Goal: Task Accomplishment & Management: Manage account settings

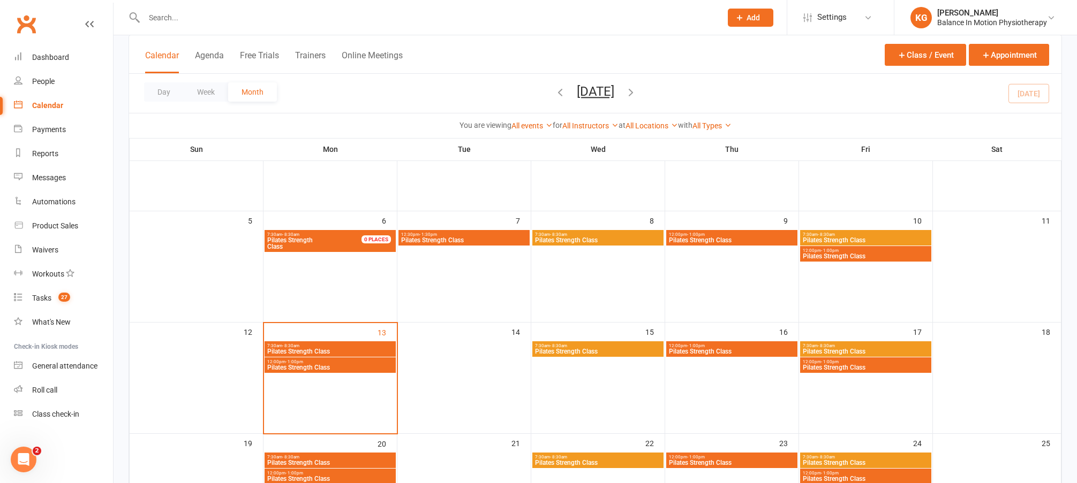
scroll to position [156, 0]
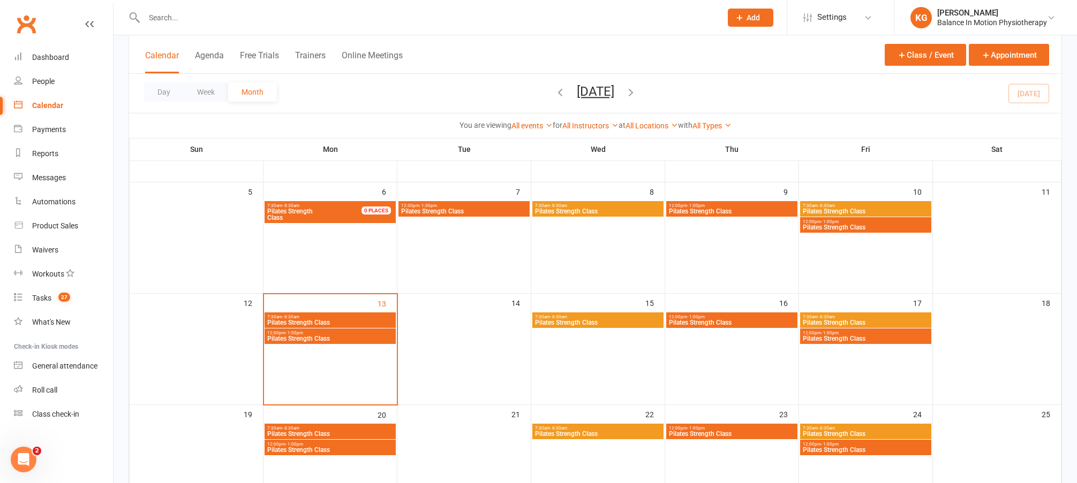
click at [345, 342] on div "12:00pm - 1:00pm Pilates Strength Class" at bounding box center [329, 337] width 131 height 16
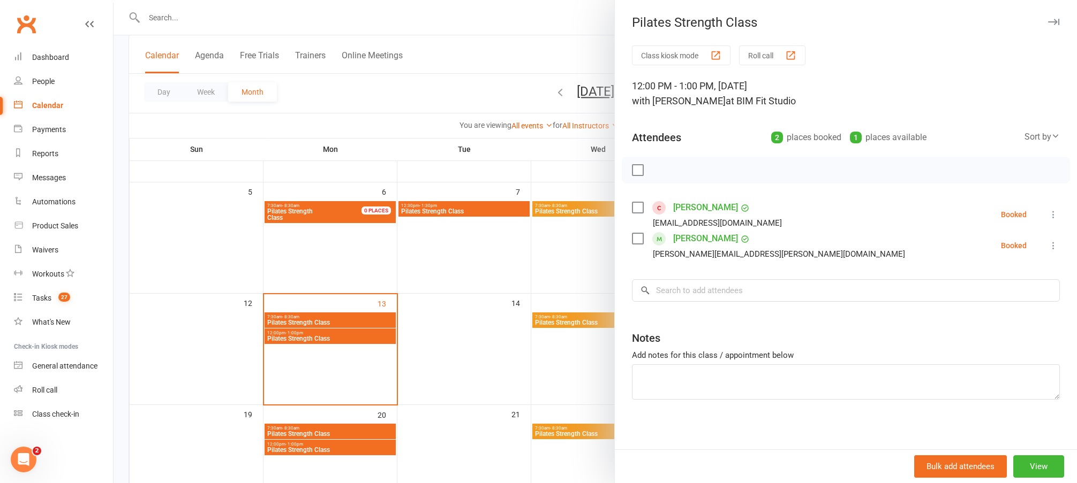
click at [496, 232] on div at bounding box center [594, 241] width 963 height 483
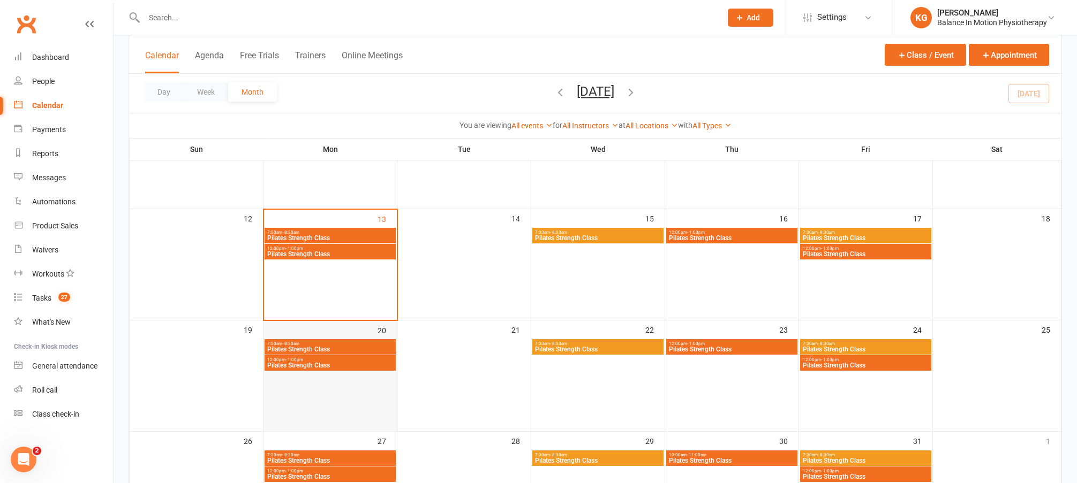
scroll to position [284, 0]
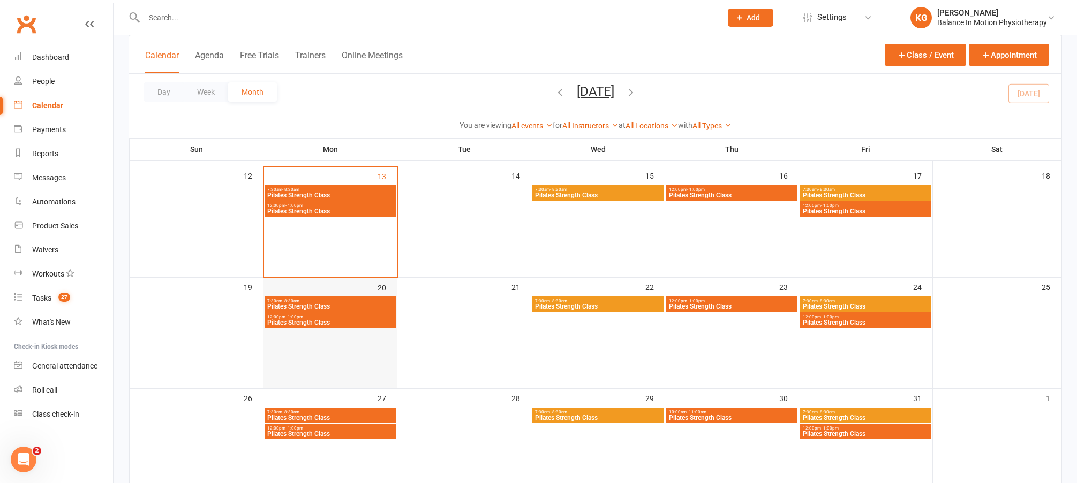
click at [376, 312] on div at bounding box center [329, 313] width 131 height 32
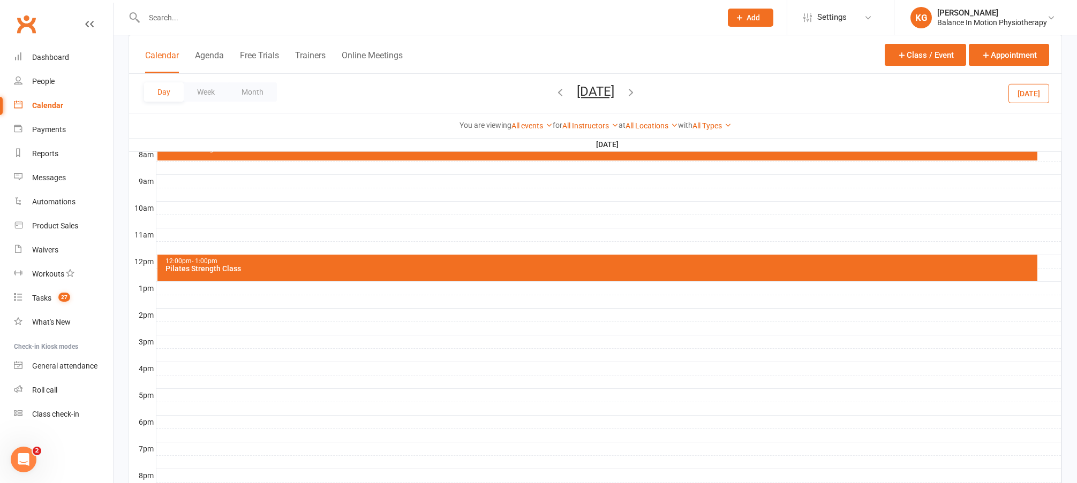
drag, startPoint x: 1054, startPoint y: 93, endPoint x: 1028, endPoint y: 96, distance: 25.8
click at [1054, 93] on div "Day Week Month Monday, Oct 20, 2025 October 2025 Sun Mon Tue Wed Thu Fri Sat 28…" at bounding box center [595, 93] width 932 height 39
click at [1025, 96] on button "Today" at bounding box center [1028, 93] width 41 height 19
click at [228, 87] on button "Month" at bounding box center [252, 91] width 49 height 19
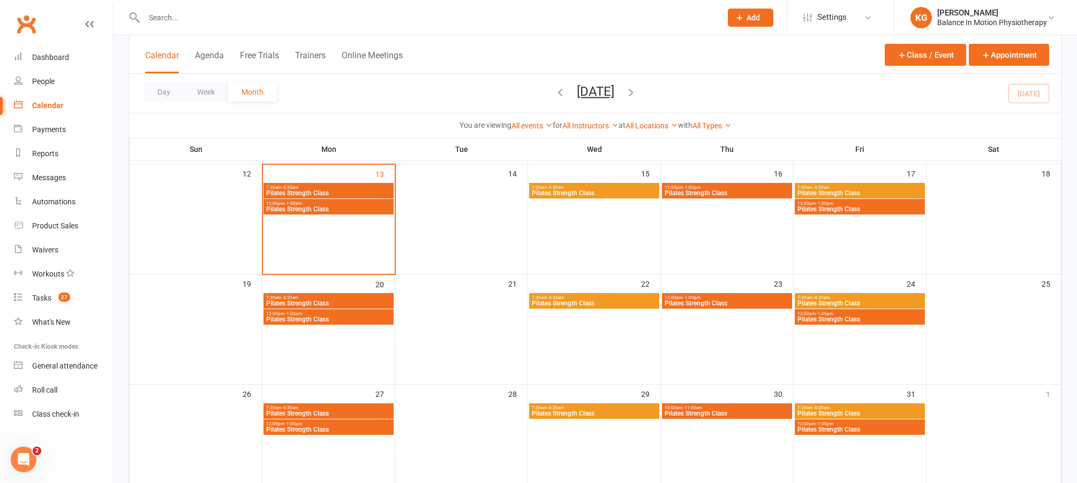
click at [360, 319] on span "Pilates Strength Class" at bounding box center [329, 319] width 126 height 6
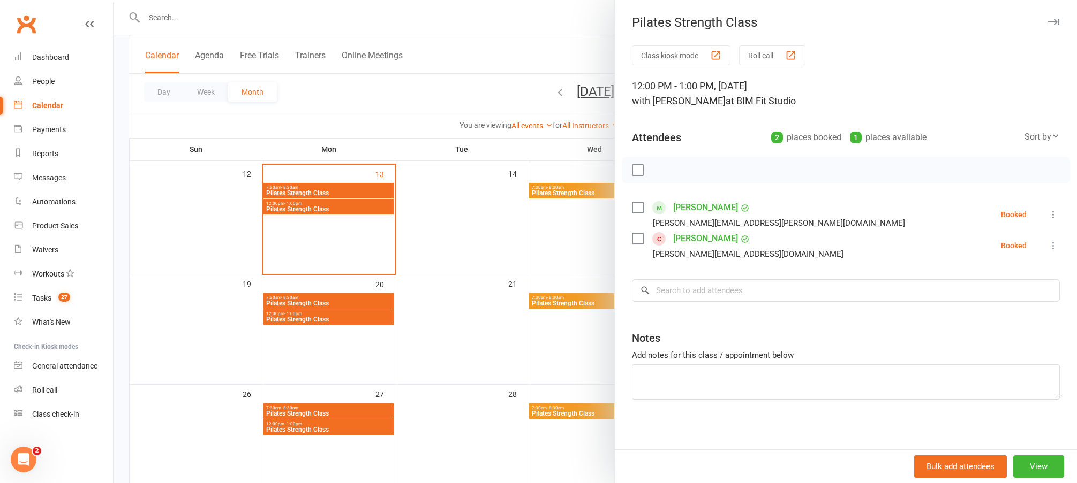
click at [560, 297] on div at bounding box center [594, 241] width 963 height 483
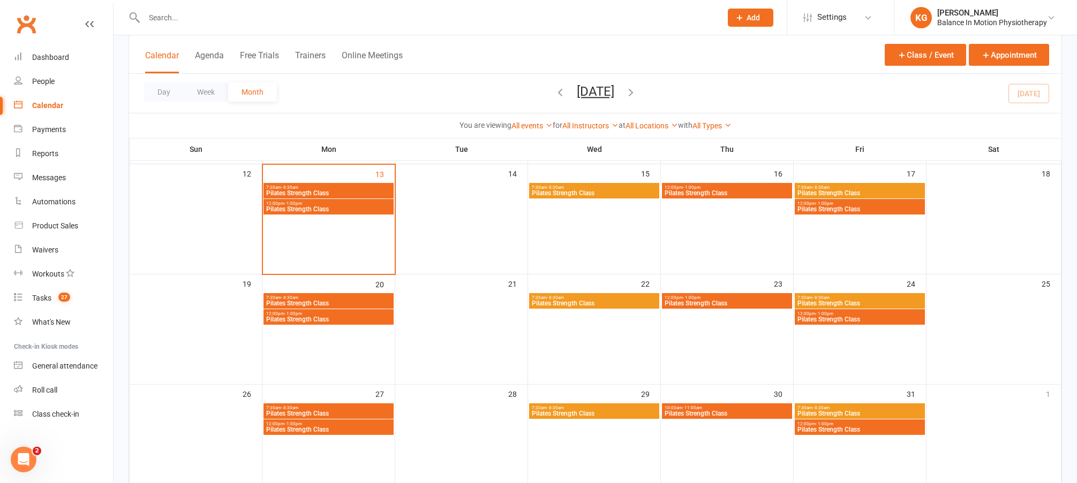
click at [727, 304] on span "Pilates Strength Class" at bounding box center [727, 303] width 126 height 6
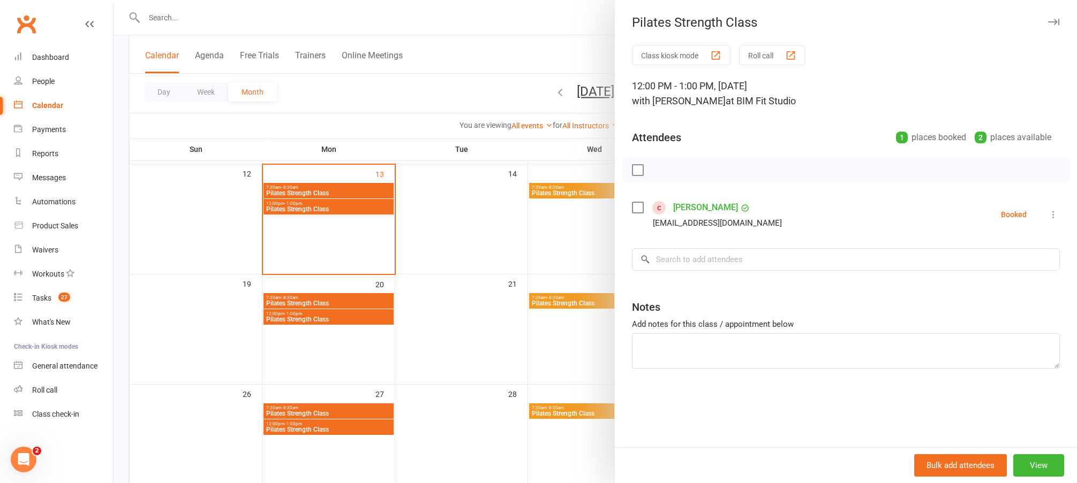
click at [489, 293] on div at bounding box center [594, 241] width 963 height 483
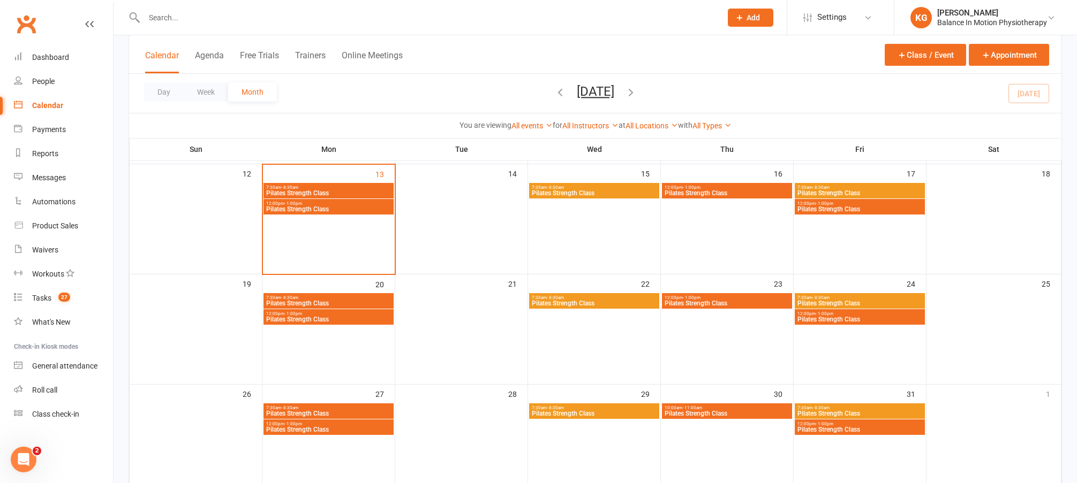
click at [823, 321] on span "Pilates Strength Class" at bounding box center [860, 319] width 126 height 6
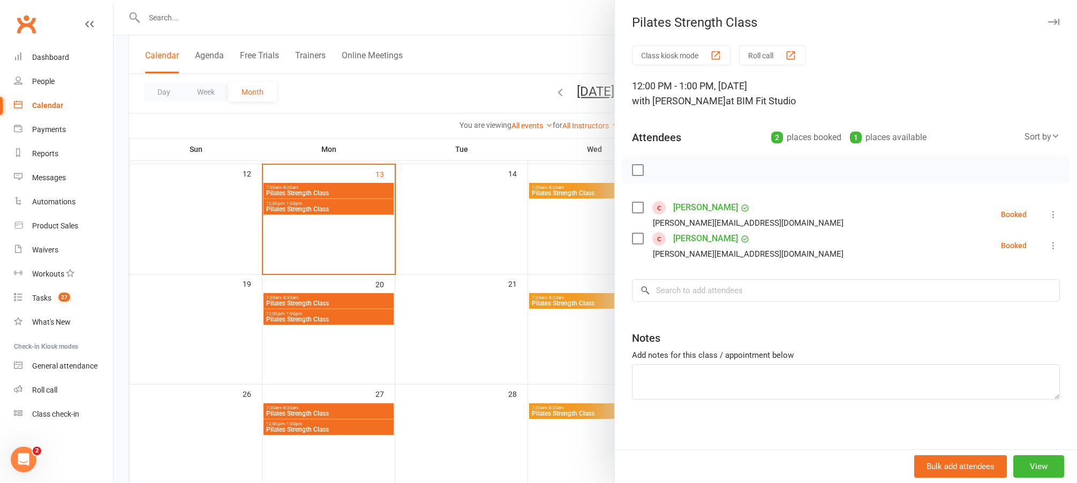
click at [527, 215] on div at bounding box center [594, 241] width 963 height 483
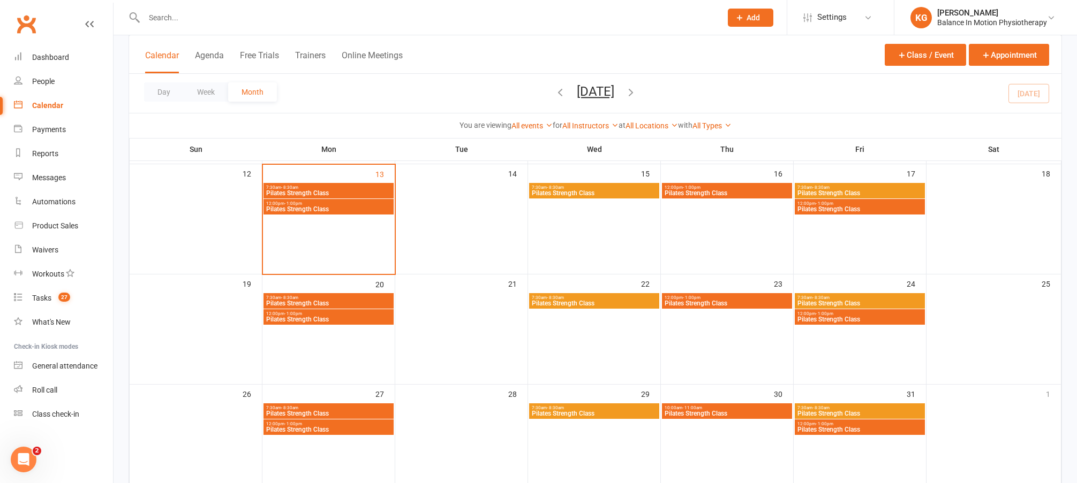
click at [592, 298] on span "7:30am - 8:30am" at bounding box center [594, 298] width 126 height 5
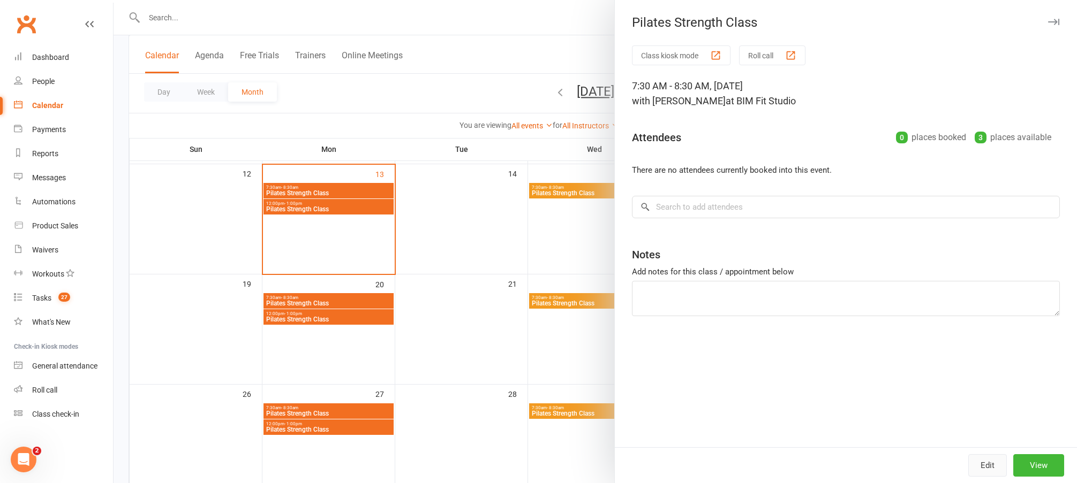
click at [983, 463] on button "Edit" at bounding box center [987, 466] width 39 height 22
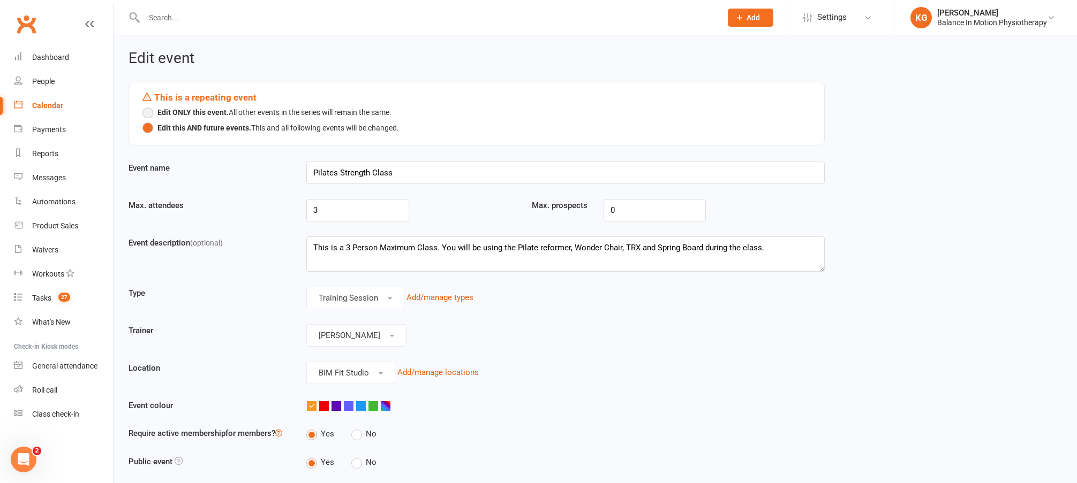
click at [175, 117] on strong "Edit ONLY this event." at bounding box center [192, 113] width 71 height 12
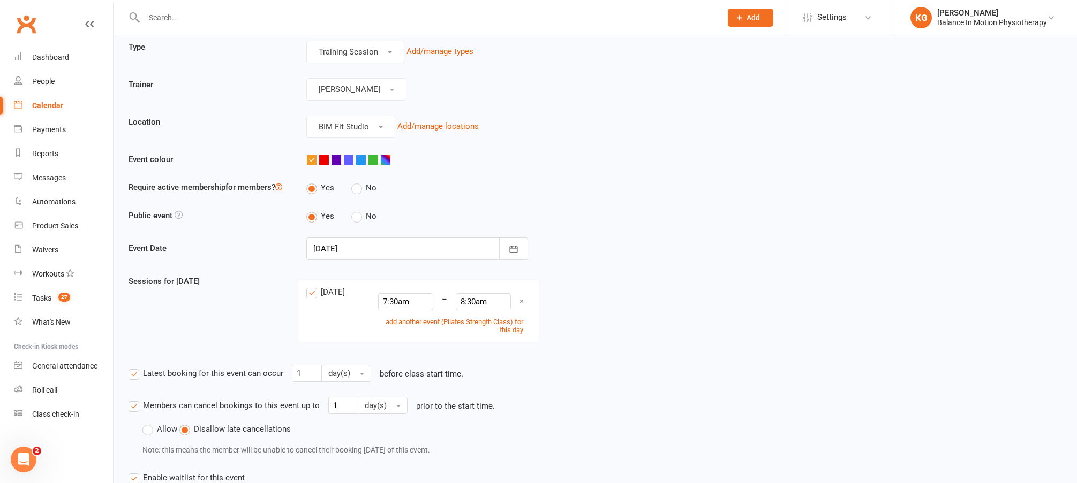
scroll to position [367, 0]
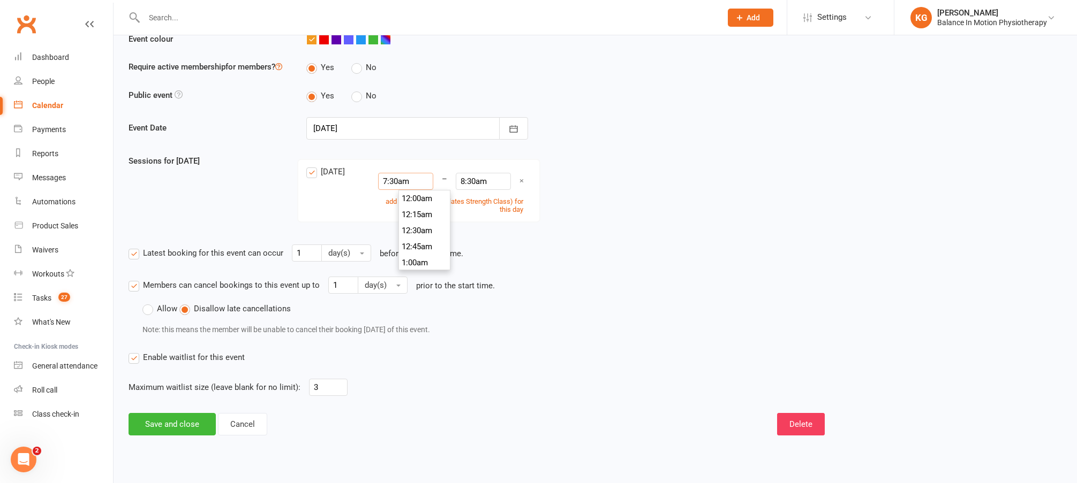
drag, startPoint x: 433, startPoint y: 180, endPoint x: 357, endPoint y: 171, distance: 76.5
click at [344, 173] on div "Wednesday 7:30am 12:00am 12:15am 12:30am 12:45am 1:00am 1:15am 1:30am 1:45am 2:…" at bounding box center [418, 191] width 241 height 62
type input "12:00pm"
click at [423, 256] on li "12:00pm" at bounding box center [424, 253] width 51 height 16
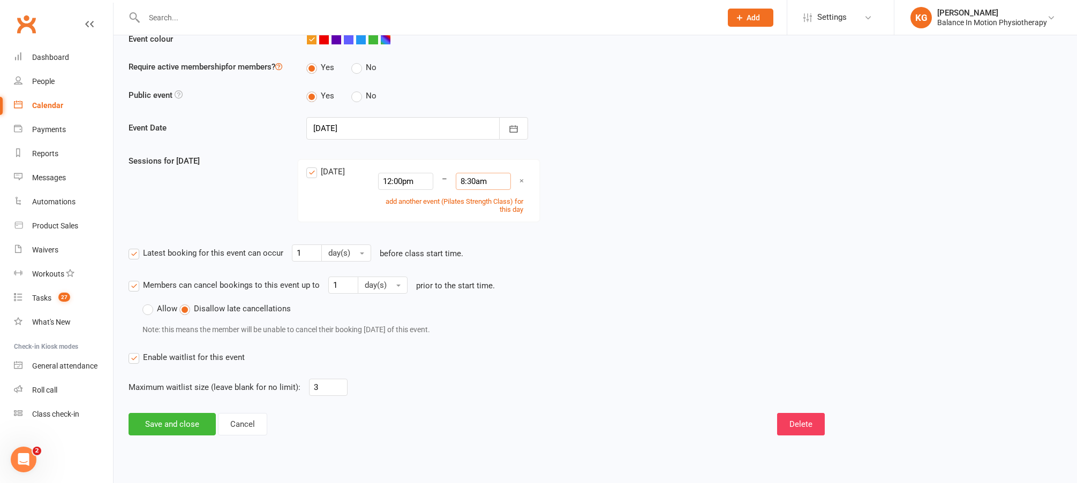
click at [495, 180] on input "8:30am" at bounding box center [483, 181] width 55 height 17
type input "1:00pm"
click at [490, 241] on li "1:00pm" at bounding box center [491, 242] width 51 height 16
click at [183, 423] on button "Save and close" at bounding box center [171, 424] width 87 height 22
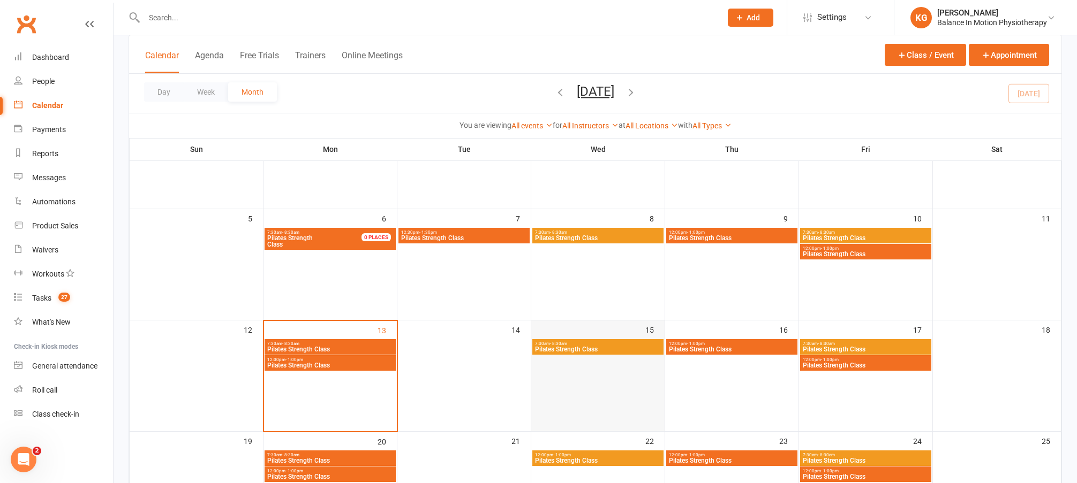
scroll to position [208, 0]
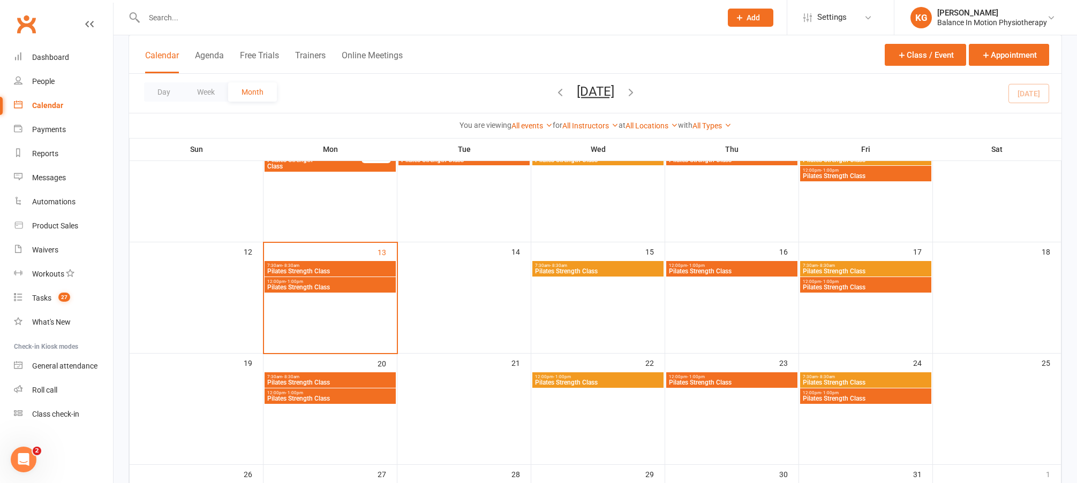
click at [630, 382] on span "Pilates Strength Class" at bounding box center [597, 383] width 127 height 6
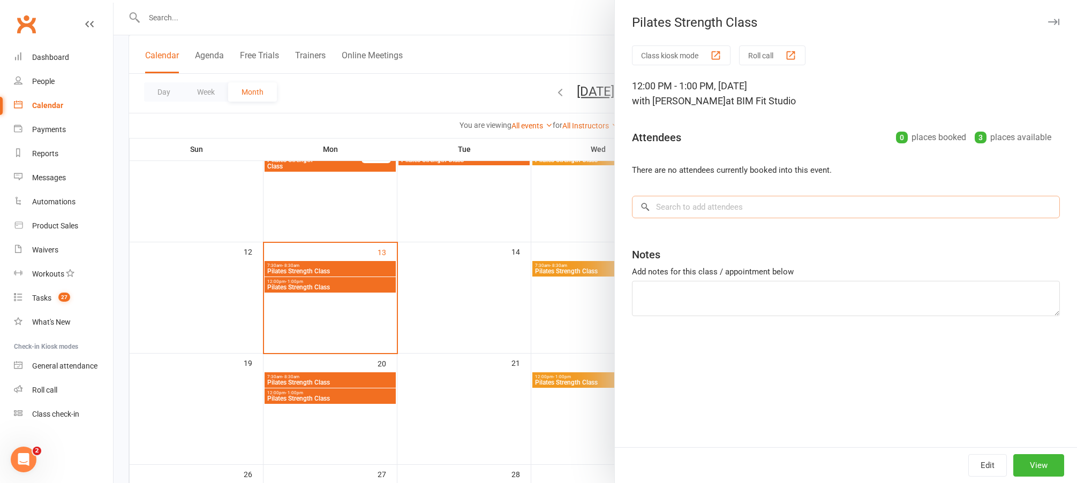
click at [782, 214] on input "search" at bounding box center [846, 207] width 428 height 22
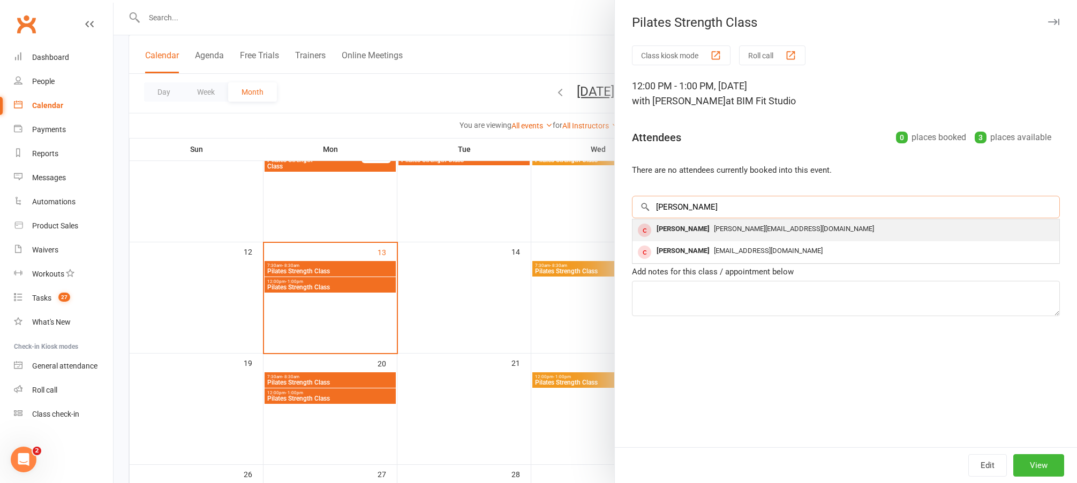
type input "[PERSON_NAME]"
click at [730, 233] on span "[PERSON_NAME][EMAIL_ADDRESS][DOMAIN_NAME]" at bounding box center [794, 229] width 160 height 8
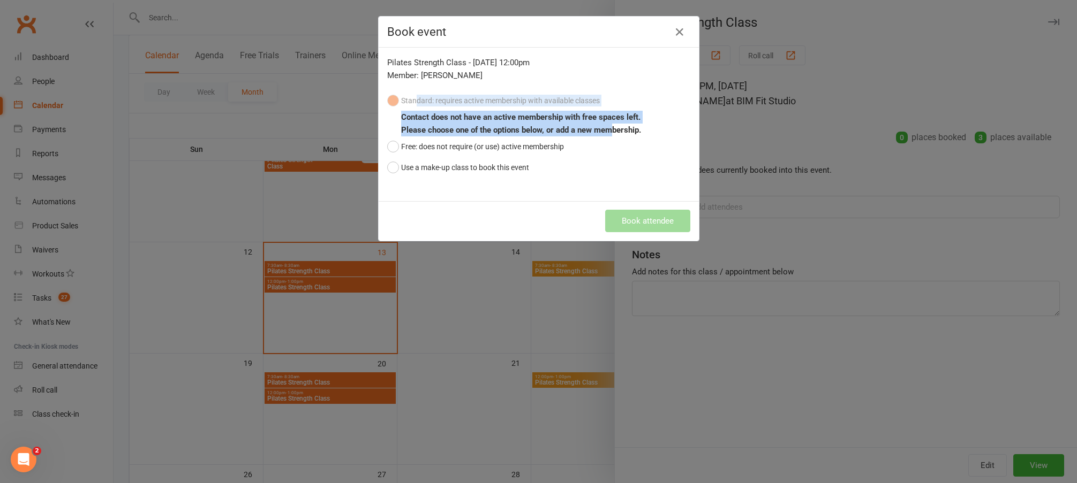
drag, startPoint x: 412, startPoint y: 105, endPoint x: 610, endPoint y: 134, distance: 200.2
click at [609, 132] on div "Standard: requires active membership with available classes Contact does not ha…" at bounding box center [538, 133] width 303 height 87
click at [574, 118] on b "Contact does not have an active membership with free spaces left." at bounding box center [520, 117] width 239 height 10
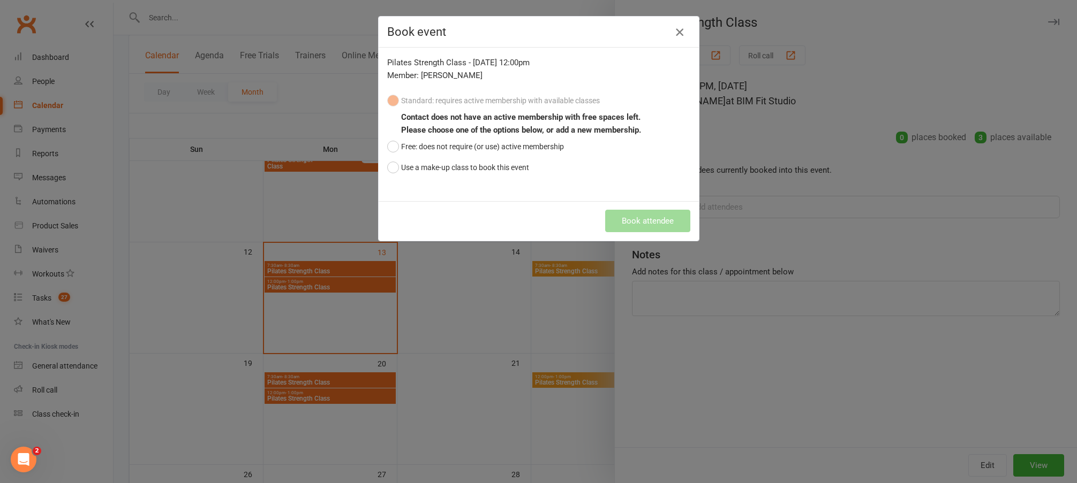
click at [678, 27] on icon "button" at bounding box center [679, 32] width 13 height 13
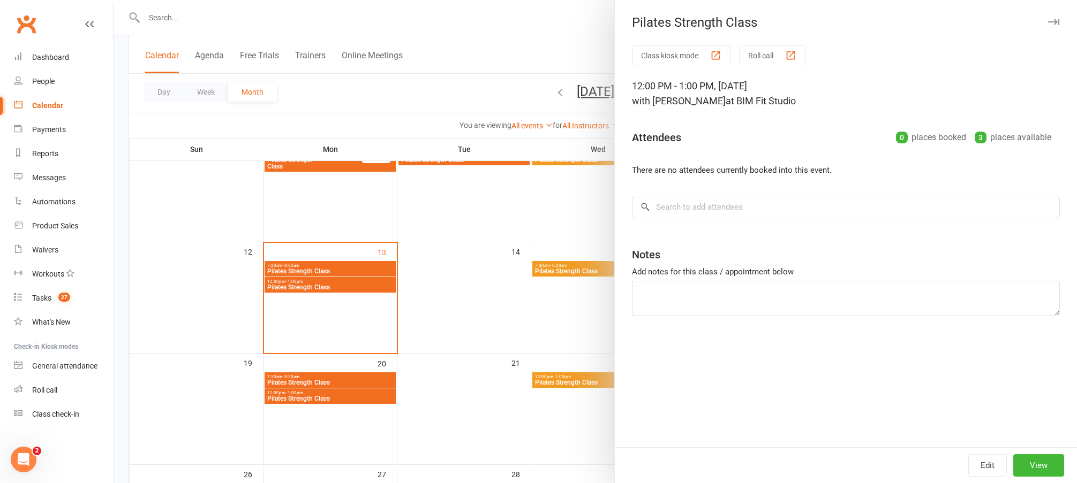
click at [467, 282] on div at bounding box center [594, 241] width 963 height 483
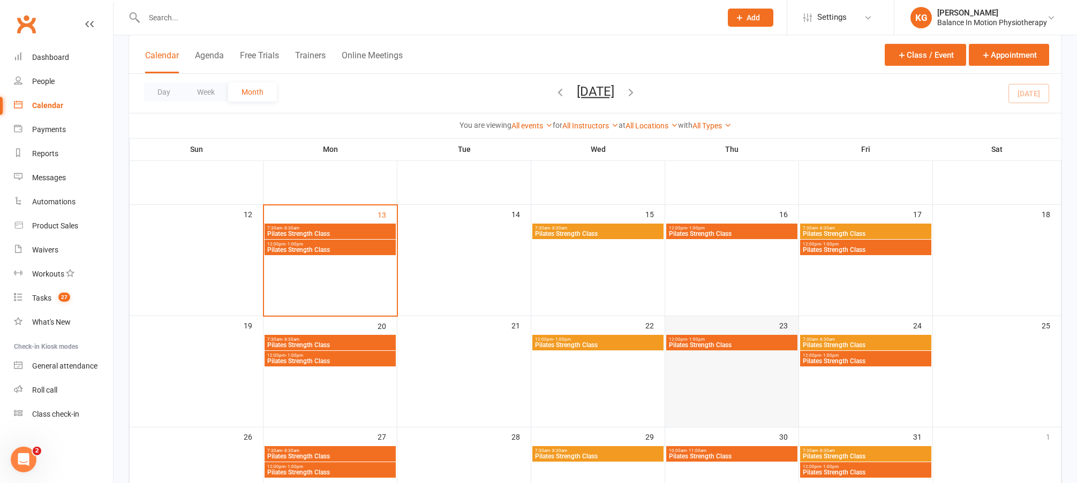
scroll to position [290, 0]
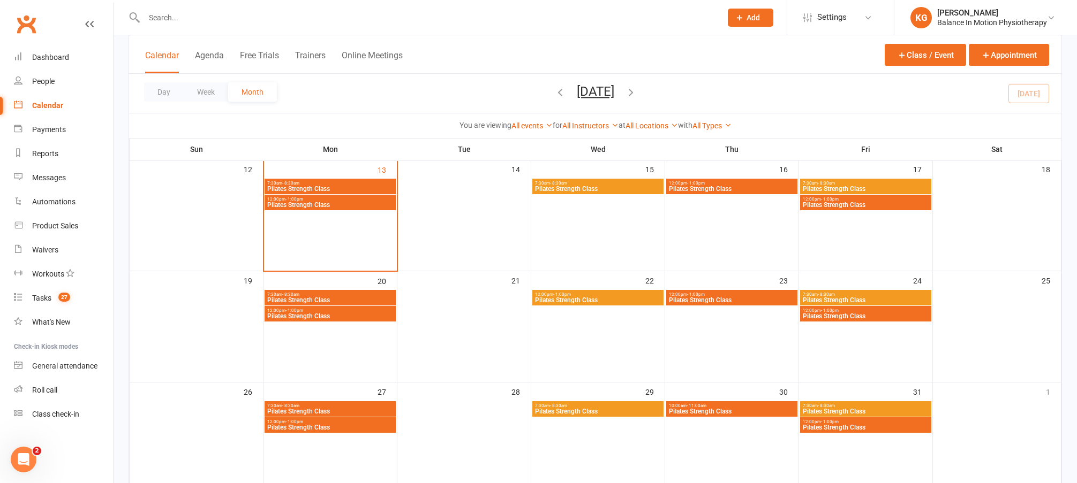
click at [767, 406] on span "10:00am - 11:00am" at bounding box center [731, 406] width 127 height 5
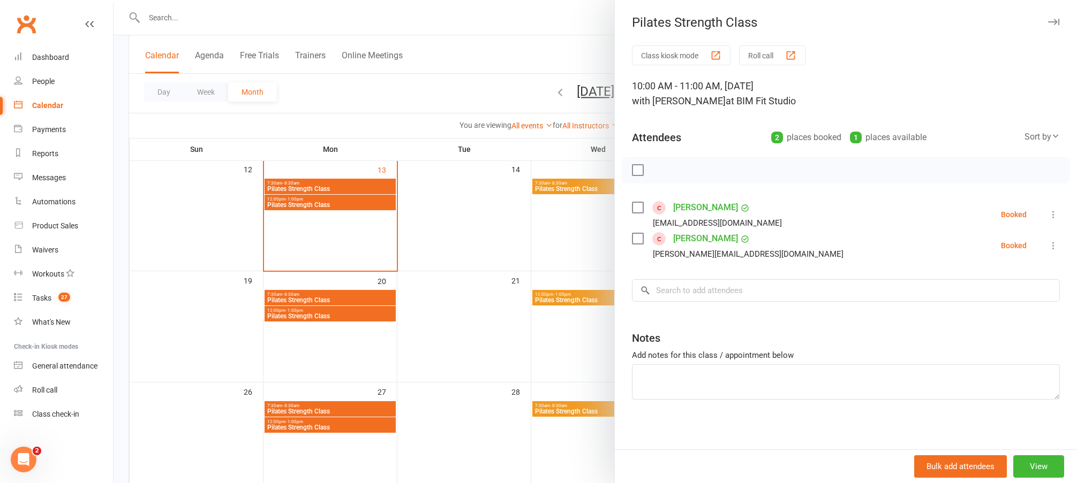
click at [465, 301] on div at bounding box center [594, 241] width 963 height 483
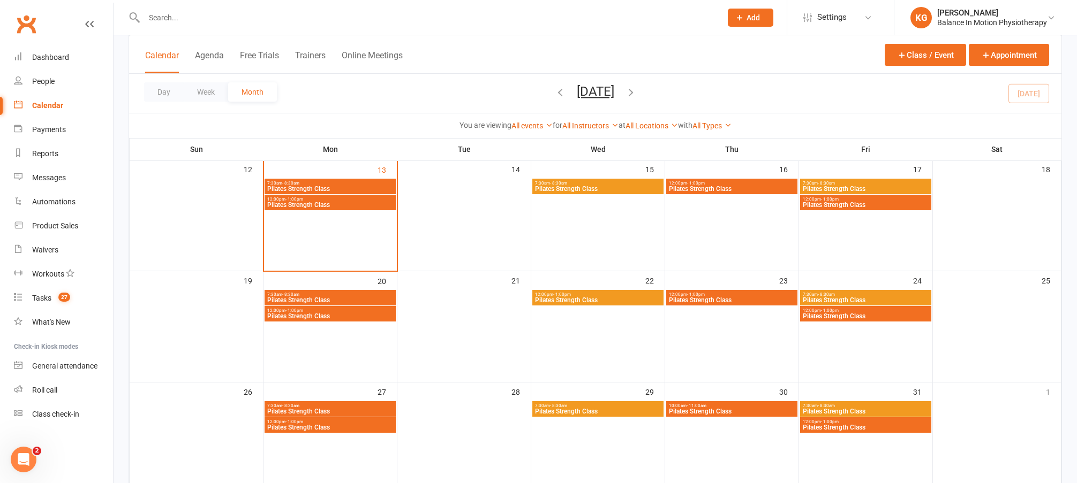
click at [732, 404] on span "10:00am - 11:00am" at bounding box center [731, 406] width 127 height 5
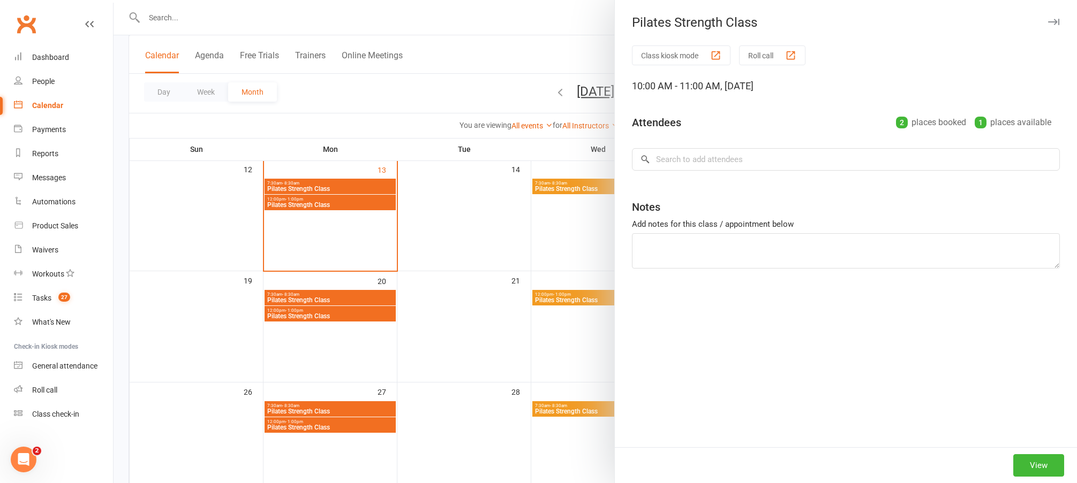
click at [436, 272] on div at bounding box center [594, 241] width 963 height 483
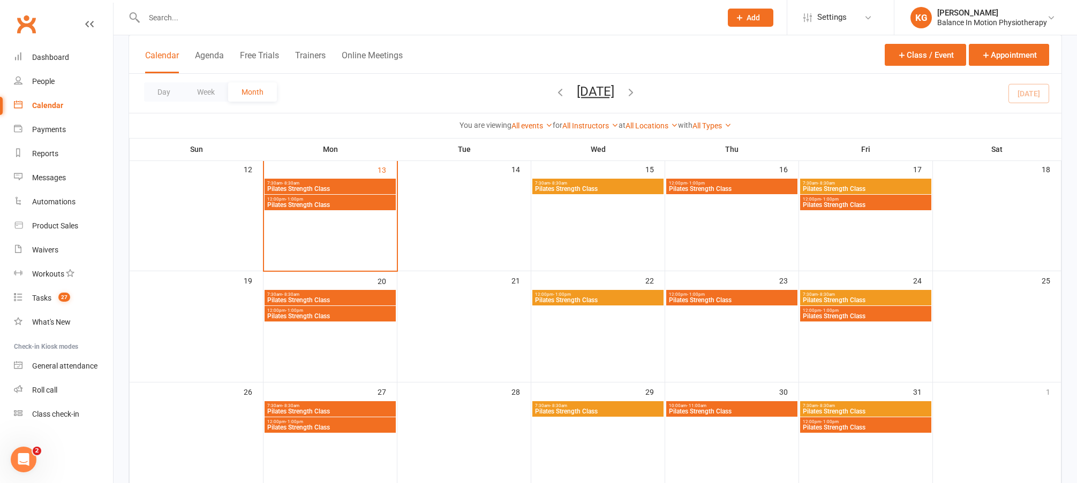
click at [359, 186] on span "Pilates Strength Class" at bounding box center [330, 189] width 127 height 6
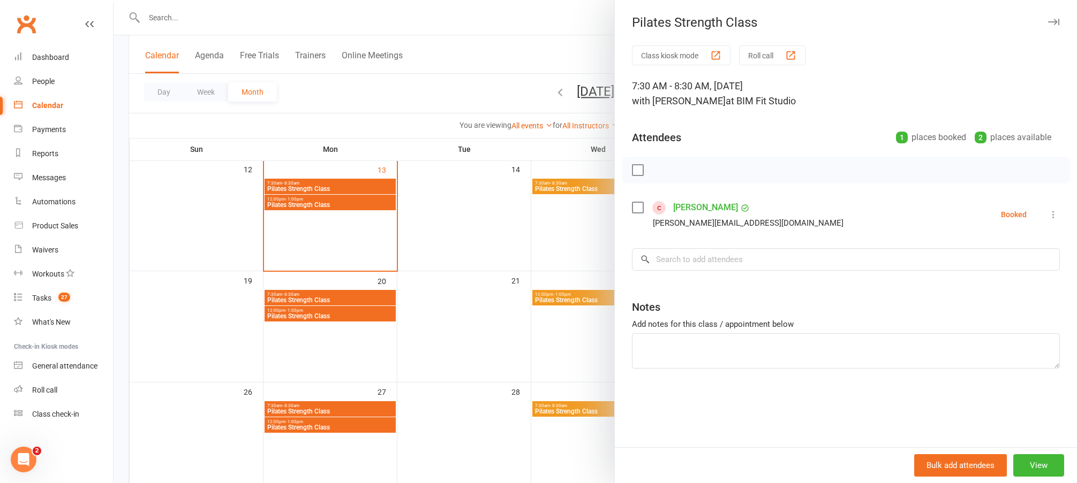
click at [1050, 210] on icon at bounding box center [1053, 214] width 11 height 11
click at [1001, 284] on link "Check in" at bounding box center [1001, 278] width 115 height 21
click at [349, 199] on div at bounding box center [594, 241] width 963 height 483
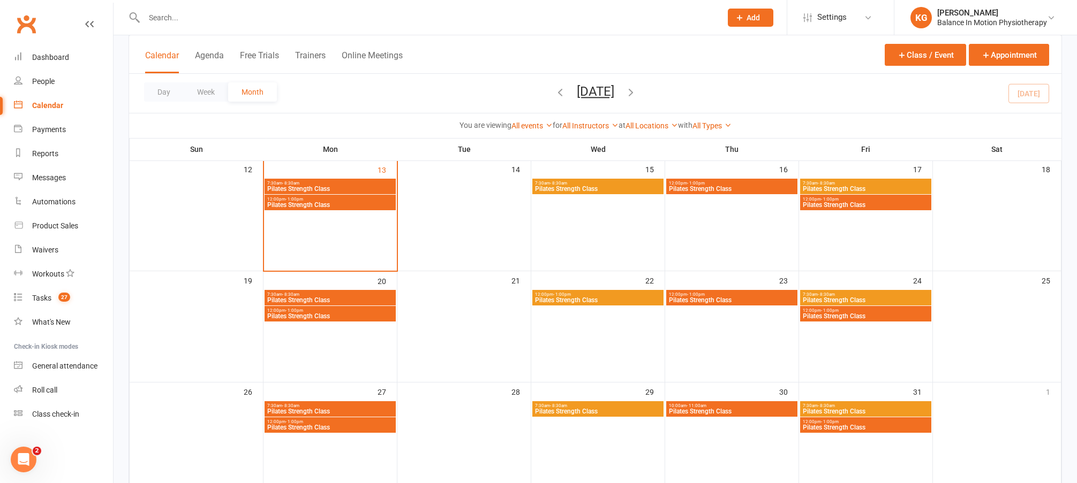
click at [359, 202] on span "Pilates Strength Class" at bounding box center [330, 205] width 127 height 6
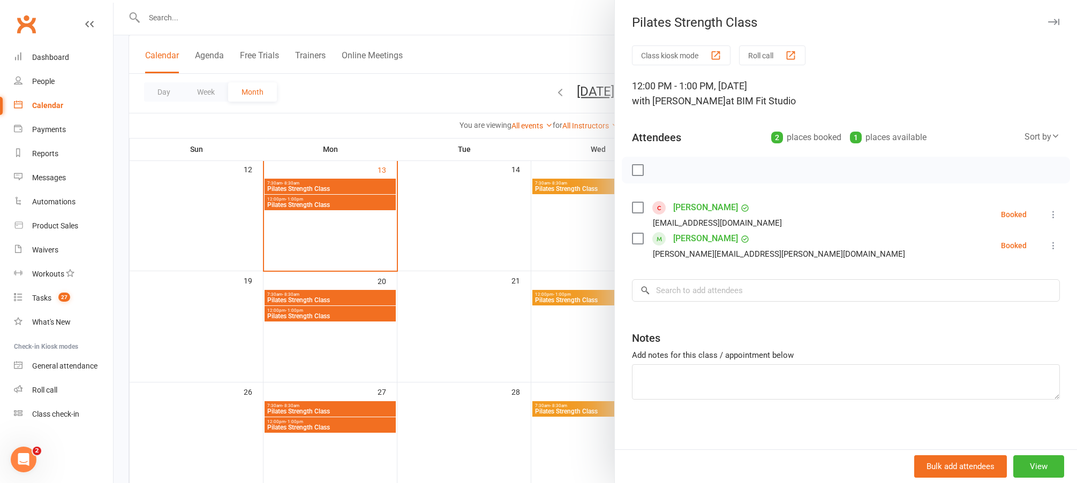
click at [1048, 212] on icon at bounding box center [1053, 214] width 11 height 11
click at [967, 280] on link "Check in" at bounding box center [1001, 278] width 115 height 21
click at [1048, 247] on icon at bounding box center [1053, 245] width 11 height 11
drag, startPoint x: 955, startPoint y: 312, endPoint x: 893, endPoint y: 303, distance: 62.8
click at [955, 312] on link "Check in" at bounding box center [1001, 309] width 115 height 21
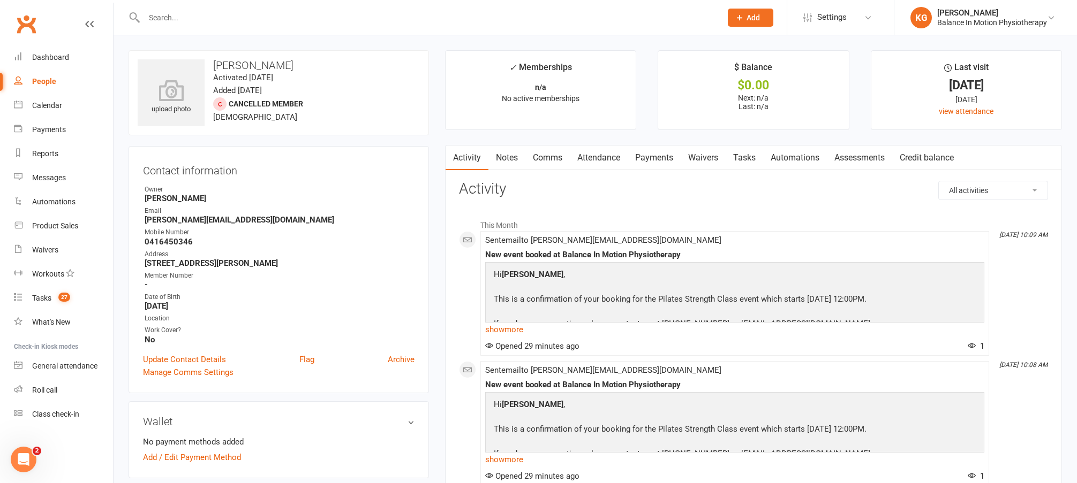
scroll to position [232, 0]
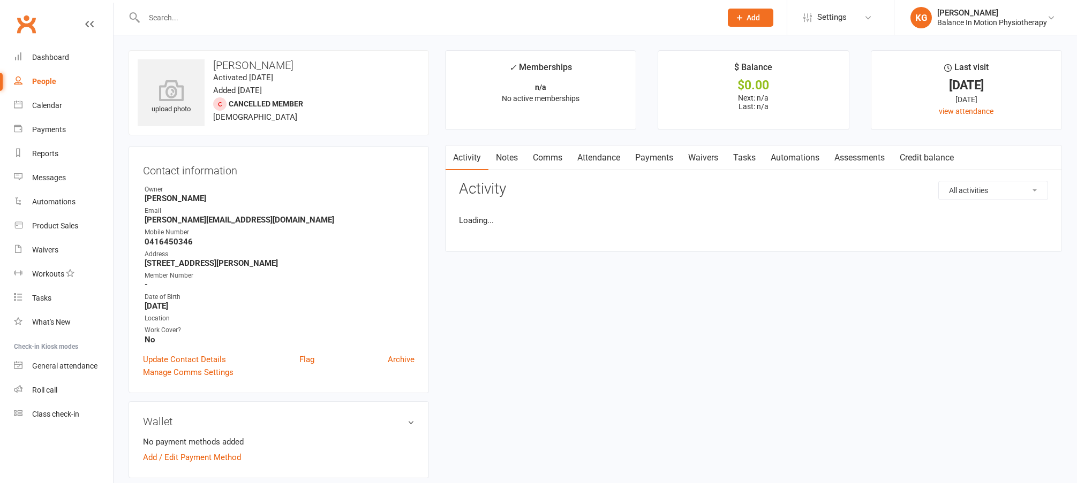
scroll to position [531, 0]
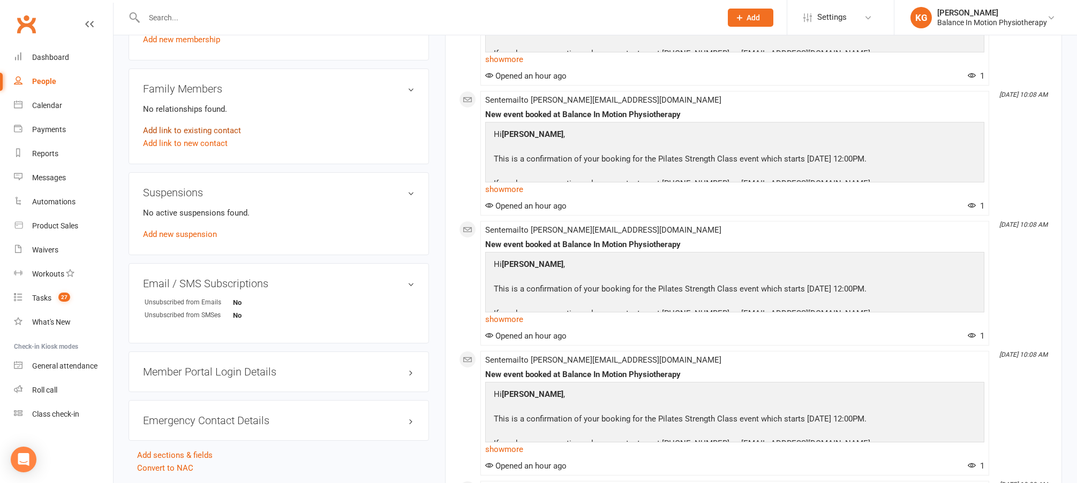
click at [203, 128] on link "Add link to existing contact" at bounding box center [192, 130] width 98 height 13
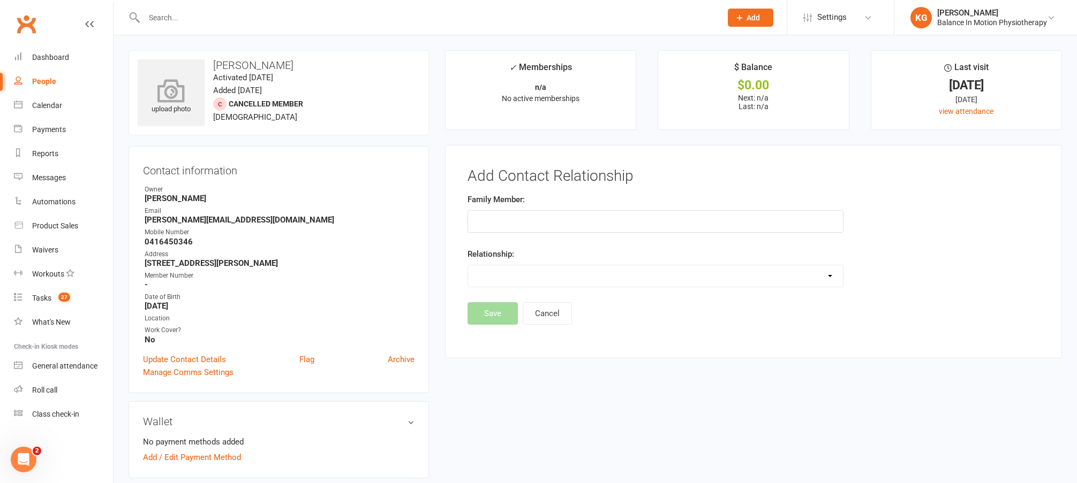
scroll to position [0, 0]
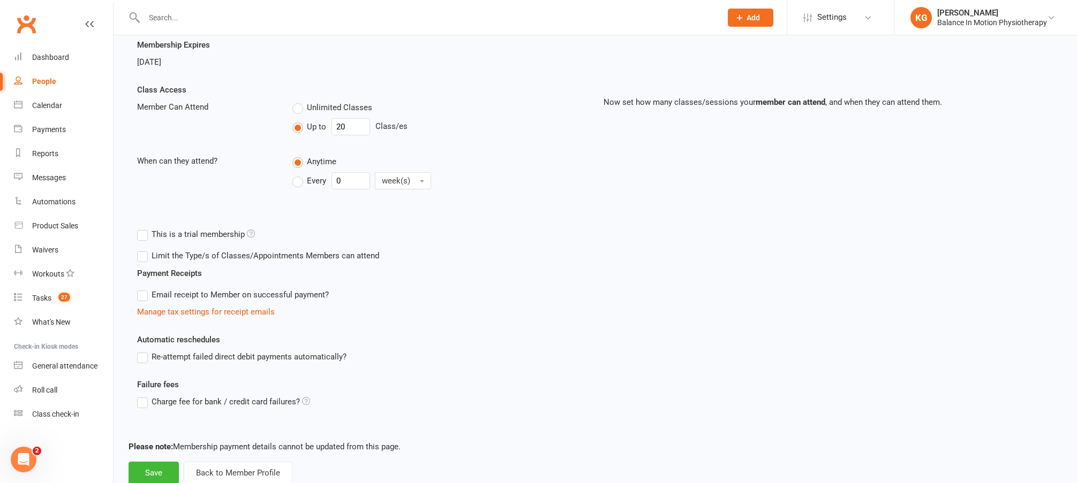
scroll to position [231, 0]
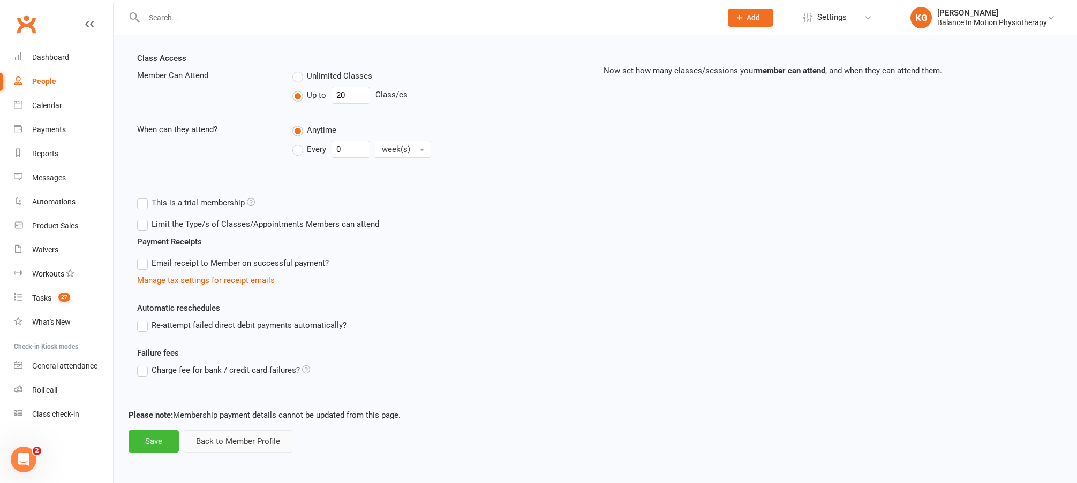
click at [266, 440] on button "Back to Member Profile" at bounding box center [238, 441] width 109 height 22
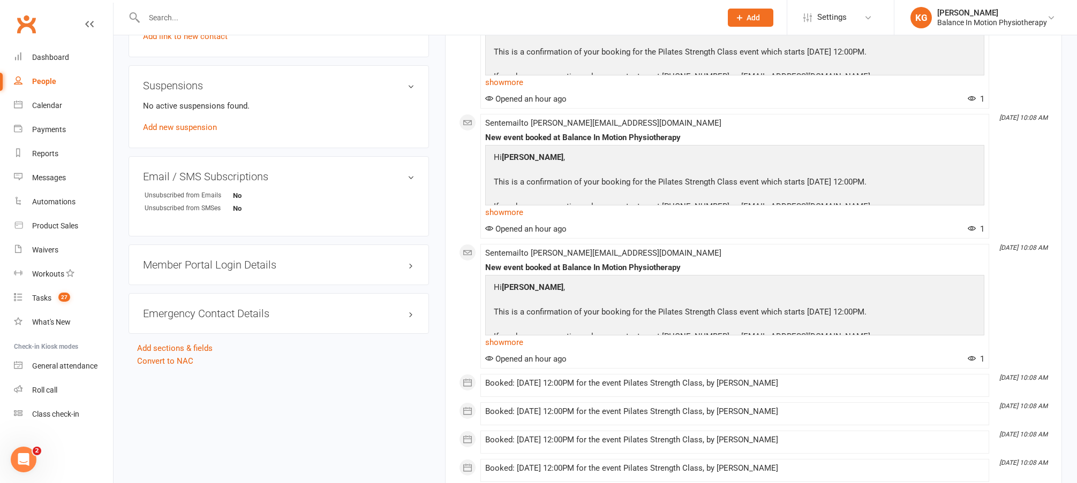
scroll to position [539, 0]
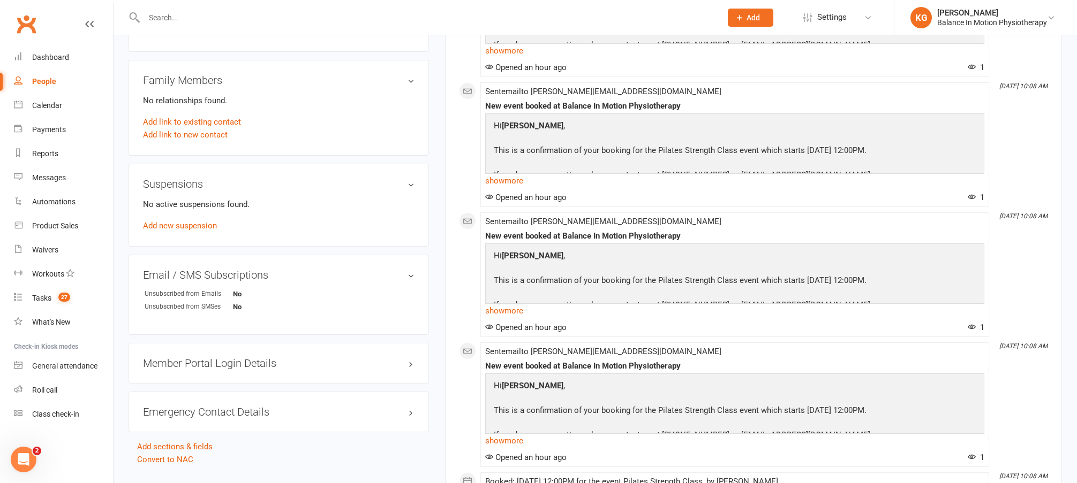
click at [244, 353] on div "Member Portal Login Details" at bounding box center [278, 363] width 300 height 41
click at [363, 358] on h3 "Member Portal Login Details" at bounding box center [278, 364] width 271 height 12
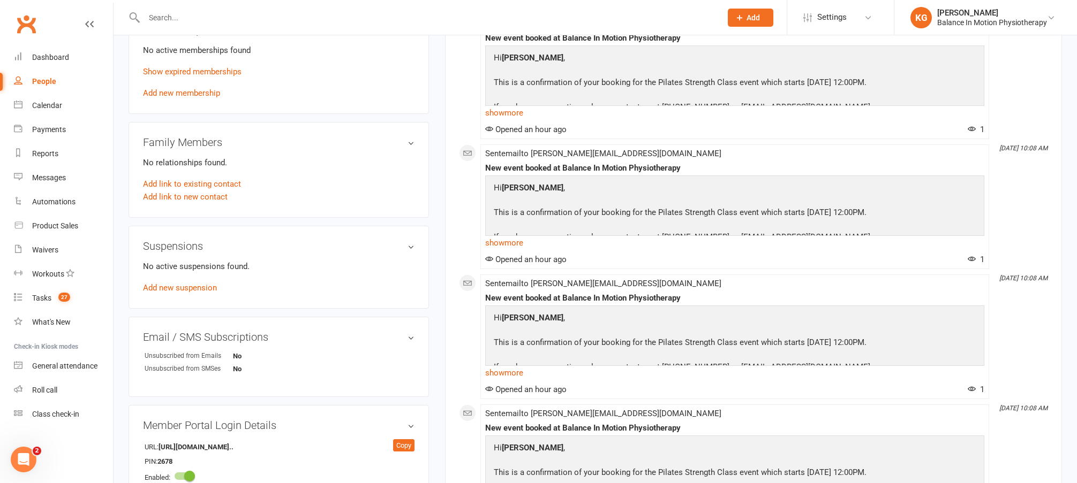
scroll to position [400, 0]
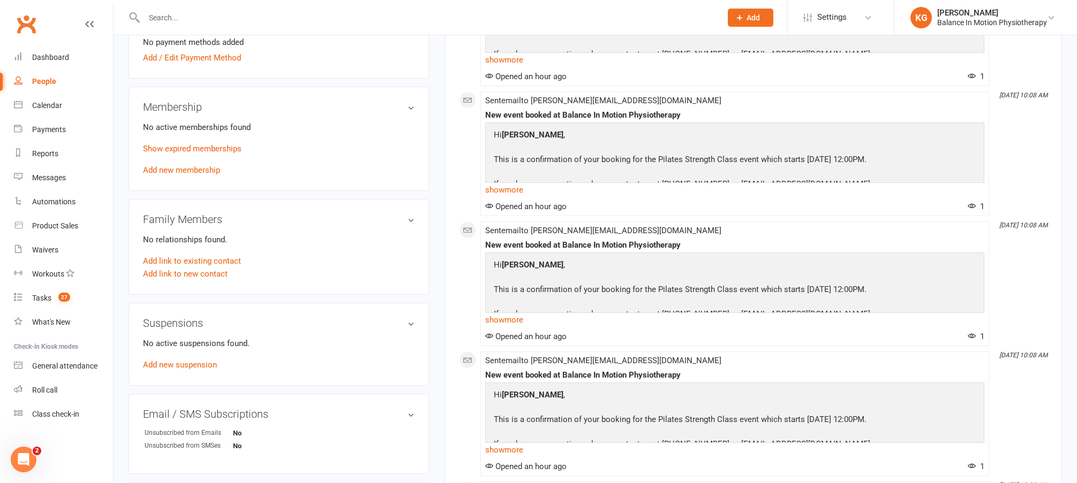
click at [196, 142] on p "Show expired memberships" at bounding box center [278, 148] width 271 height 13
click at [198, 144] on link "Show expired memberships" at bounding box center [192, 149] width 99 height 10
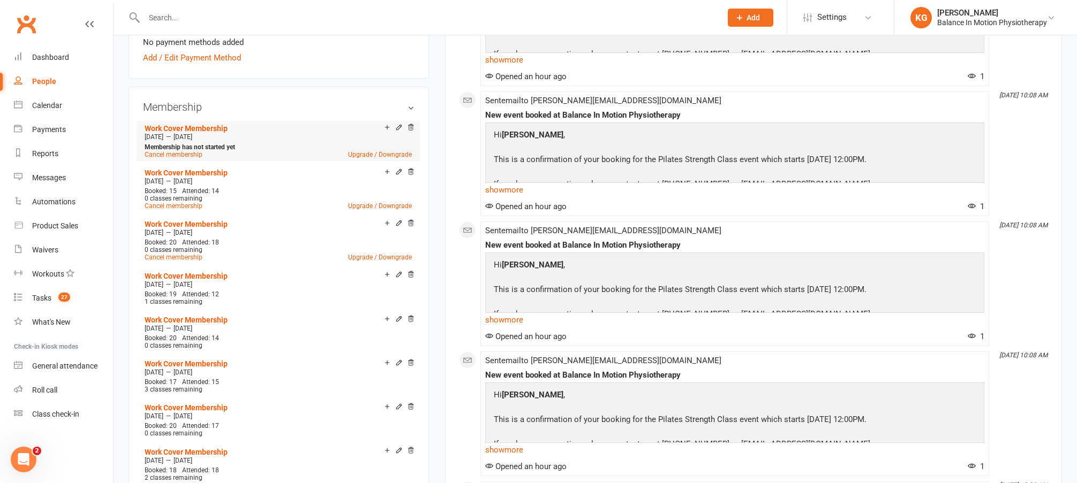
drag, startPoint x: 168, startPoint y: 138, endPoint x: 253, endPoint y: 139, distance: 85.7
click at [253, 139] on li "Work Cover Membership Oct 19 2025 — Jan 10 2026 Membership has not started yet …" at bounding box center [278, 141] width 272 height 40
click at [189, 124] on link "Work Cover Membership" at bounding box center [186, 128] width 83 height 9
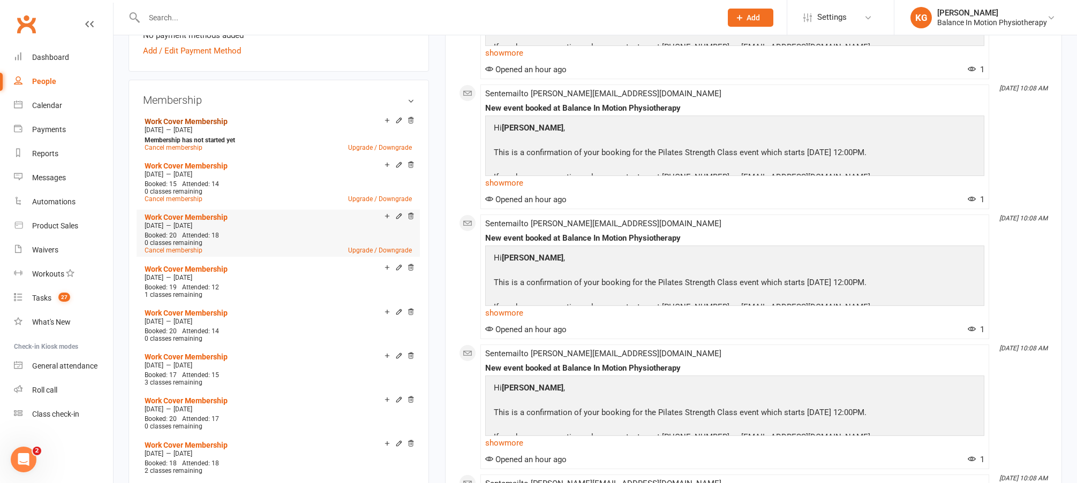
scroll to position [417, 0]
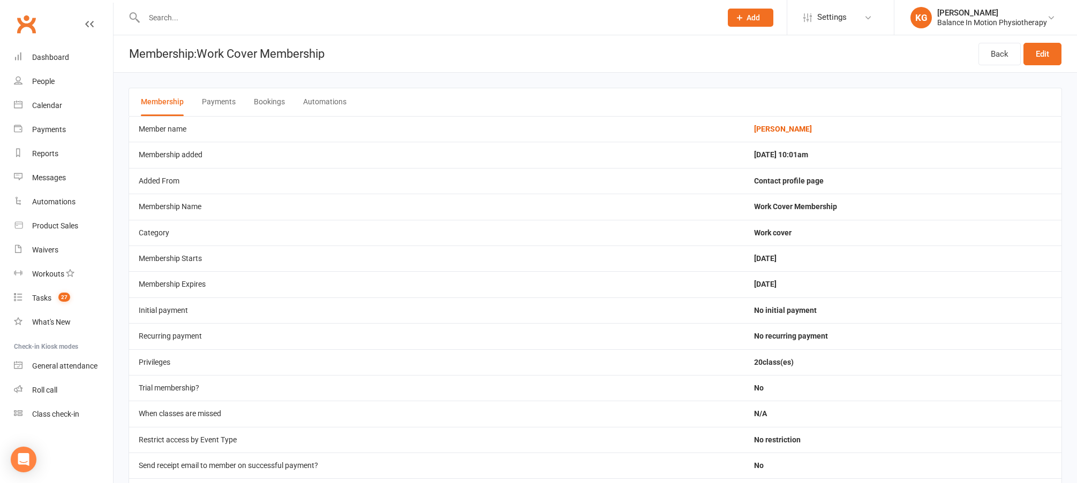
click at [230, 96] on button "Payments" at bounding box center [219, 102] width 34 height 28
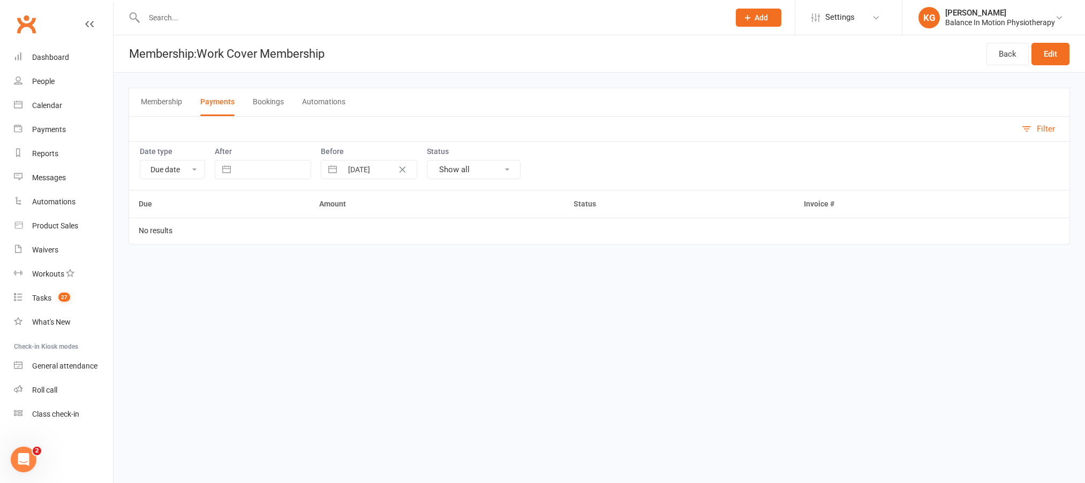
click at [267, 94] on button "Bookings" at bounding box center [268, 102] width 31 height 28
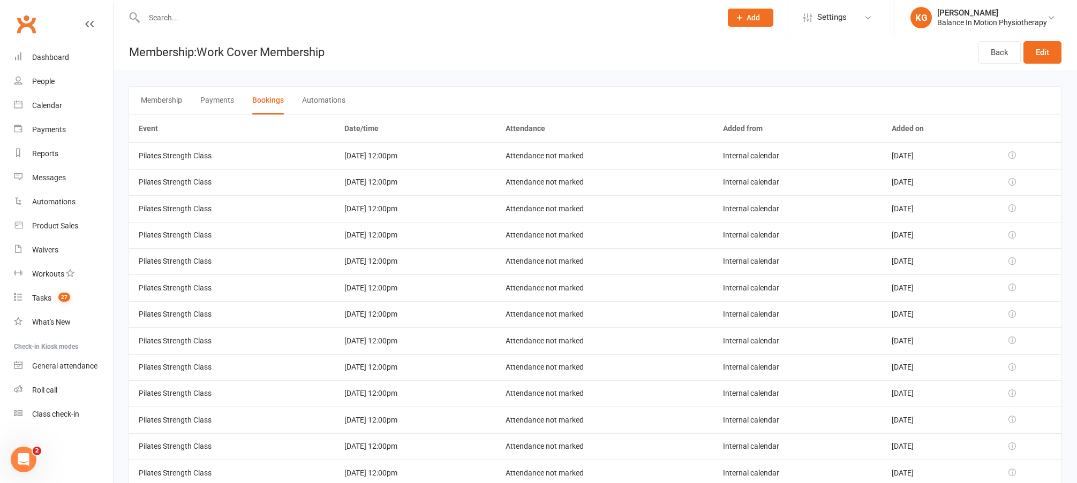
scroll to position [2, 0]
drag, startPoint x: 328, startPoint y: 158, endPoint x: 415, endPoint y: 164, distance: 88.0
click at [415, 164] on td "05 Dec 2025 12:00pm" at bounding box center [415, 155] width 161 height 26
drag, startPoint x: 364, startPoint y: 182, endPoint x: 400, endPoint y: 189, distance: 37.1
click at [405, 186] on td "[DATE] 12:00pm" at bounding box center [415, 182] width 161 height 26
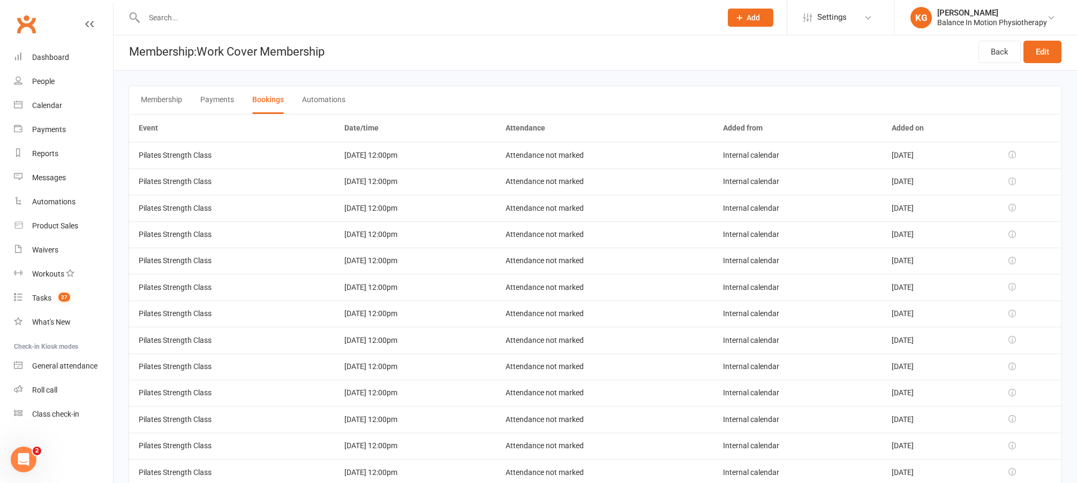
drag, startPoint x: 358, startPoint y: 209, endPoint x: 414, endPoint y: 207, distance: 56.8
click at [414, 207] on td "[DATE] 12:00pm" at bounding box center [415, 208] width 161 height 26
drag, startPoint x: 375, startPoint y: 231, endPoint x: 390, endPoint y: 240, distance: 17.1
click at [402, 233] on td "[DATE] 12:00pm" at bounding box center [415, 235] width 161 height 26
drag, startPoint x: 361, startPoint y: 257, endPoint x: 407, endPoint y: 262, distance: 46.3
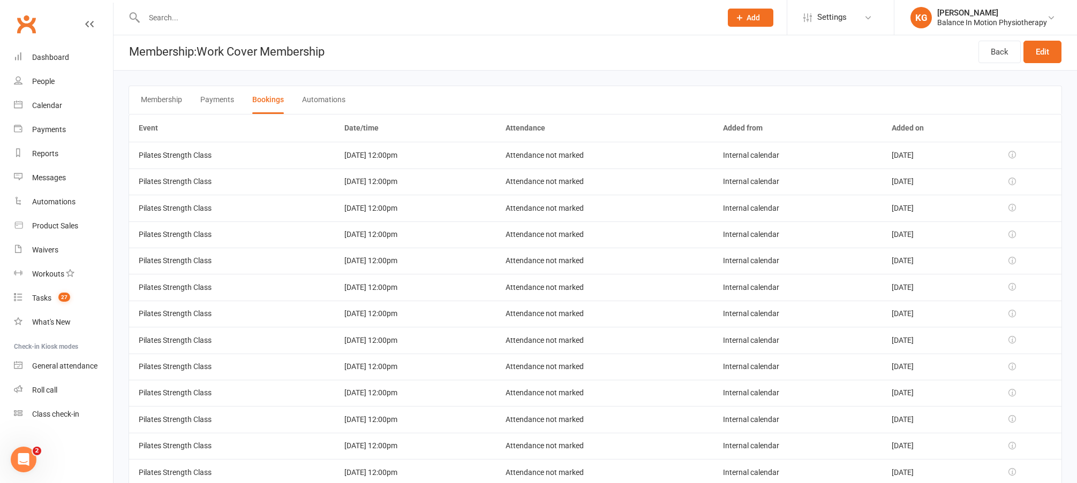
click at [407, 262] on td "[DATE] 12:00pm" at bounding box center [415, 261] width 161 height 26
drag, startPoint x: 362, startPoint y: 293, endPoint x: 410, endPoint y: 299, distance: 48.5
click at [410, 299] on td "[DATE] 12:00pm" at bounding box center [415, 287] width 161 height 26
drag, startPoint x: 355, startPoint y: 314, endPoint x: 426, endPoint y: 320, distance: 70.9
click at [426, 320] on td "[DATE] 12:00pm" at bounding box center [415, 314] width 161 height 26
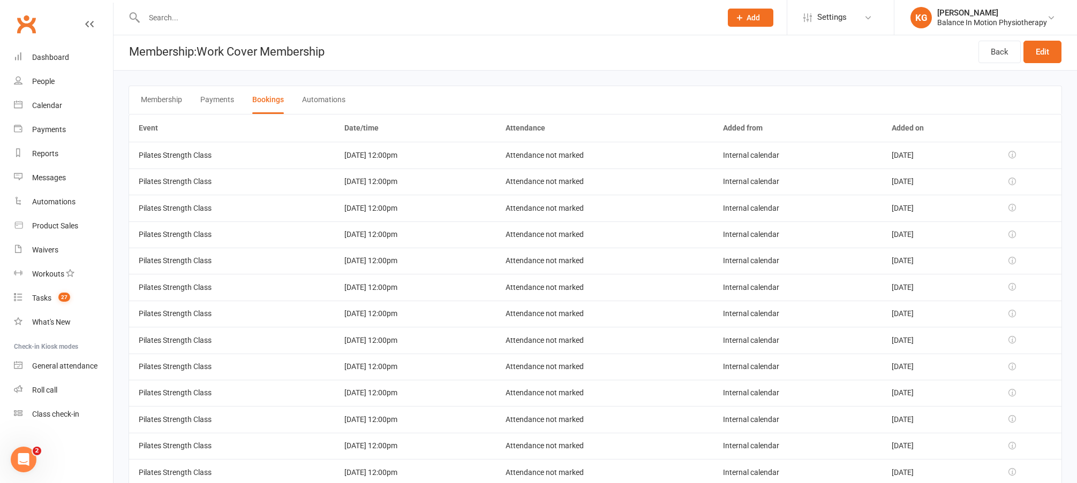
drag, startPoint x: 359, startPoint y: 347, endPoint x: 403, endPoint y: 340, distance: 44.4
click at [403, 340] on td "[DATE] 12:00pm" at bounding box center [415, 340] width 161 height 26
drag, startPoint x: 352, startPoint y: 368, endPoint x: 432, endPoint y: 374, distance: 80.5
click at [432, 374] on td "[DATE] 12:00pm" at bounding box center [415, 367] width 161 height 26
drag, startPoint x: 356, startPoint y: 395, endPoint x: 425, endPoint y: 398, distance: 68.6
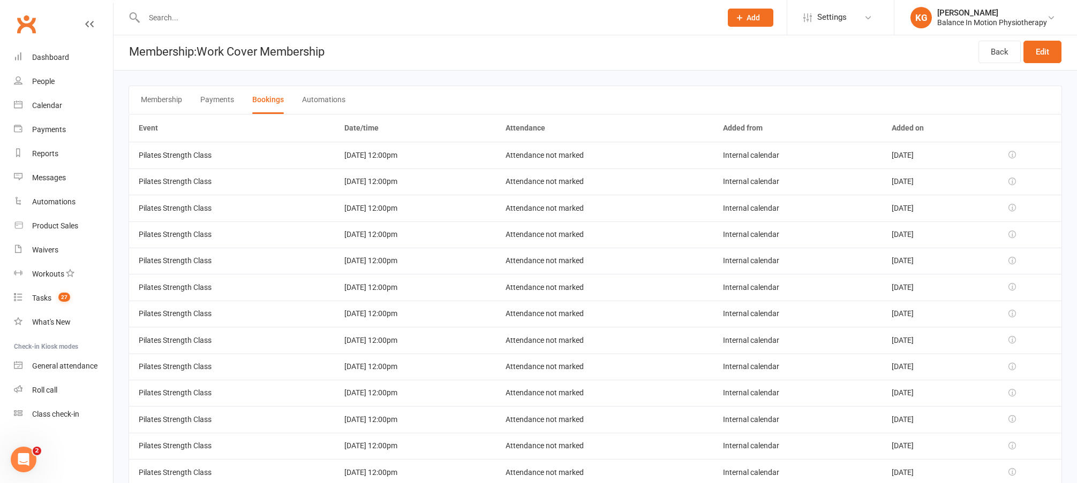
click at [425, 398] on td "[DATE] 12:00pm" at bounding box center [415, 393] width 161 height 26
drag, startPoint x: 382, startPoint y: 428, endPoint x: 405, endPoint y: 430, distance: 23.1
click at [406, 429] on td "[DATE] 12:00pm" at bounding box center [415, 419] width 161 height 26
drag, startPoint x: 407, startPoint y: 443, endPoint x: 407, endPoint y: 450, distance: 6.4
click at [418, 446] on td "[DATE] 12:00pm" at bounding box center [415, 446] width 161 height 26
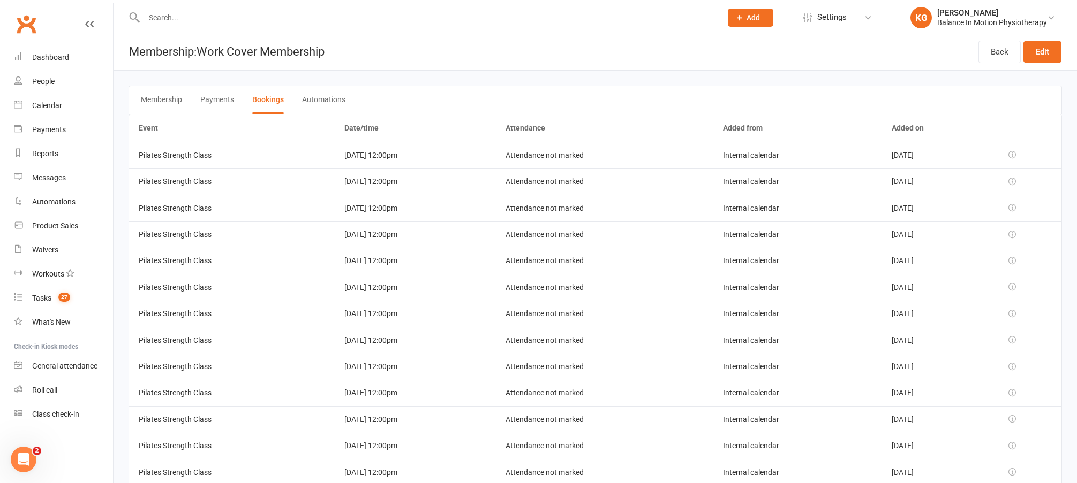
drag, startPoint x: 377, startPoint y: 472, endPoint x: 419, endPoint y: 468, distance: 41.9
click at [407, 472] on td "[DATE] 12:00pm" at bounding box center [415, 472] width 161 height 26
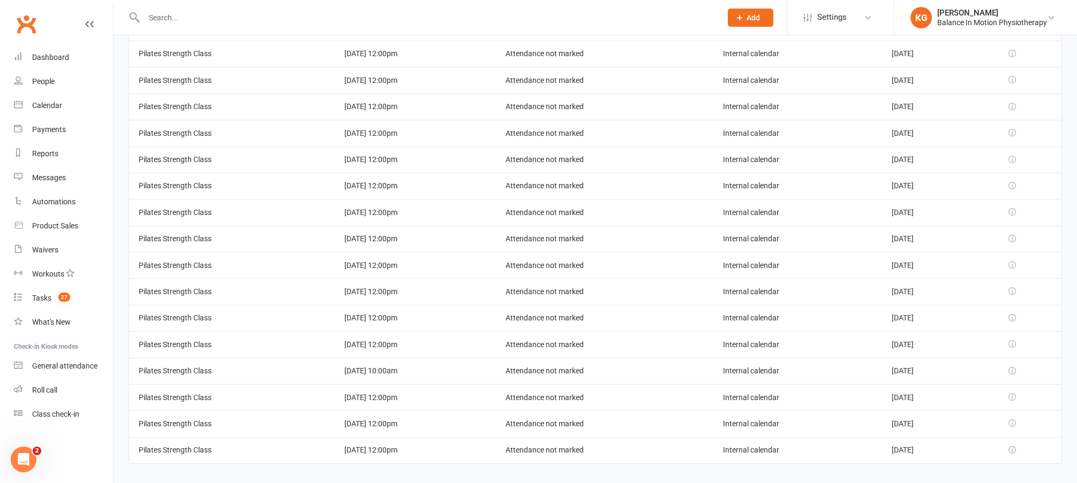
scroll to position [209, 0]
drag, startPoint x: 343, startPoint y: 288, endPoint x: 397, endPoint y: 286, distance: 54.1
click at [397, 286] on td "[DATE] 12:00pm" at bounding box center [415, 291] width 161 height 26
drag, startPoint x: 354, startPoint y: 313, endPoint x: 412, endPoint y: 315, distance: 57.9
click at [412, 315] on td "[DATE] 12:00pm" at bounding box center [415, 318] width 161 height 26
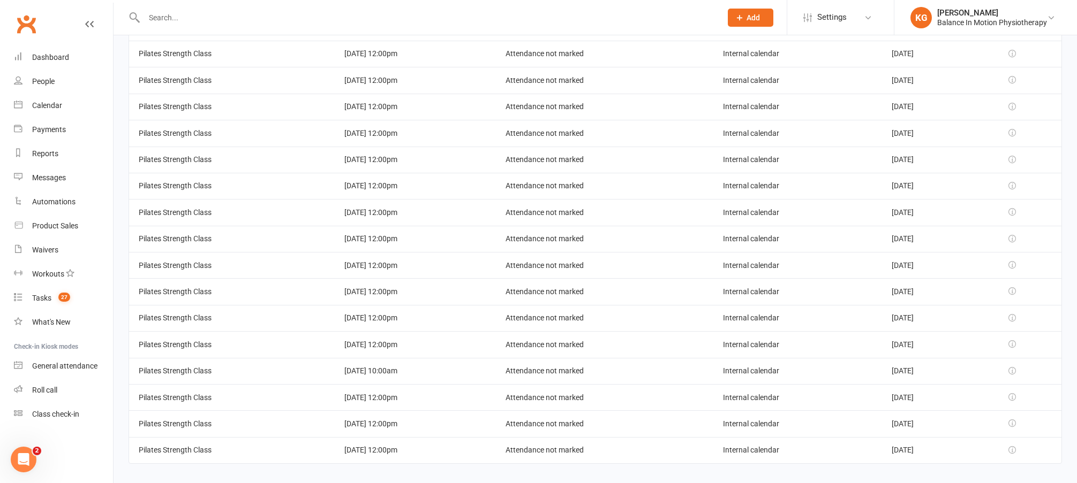
drag, startPoint x: 357, startPoint y: 349, endPoint x: 407, endPoint y: 348, distance: 50.9
click at [408, 348] on td "[DATE] 12:00pm" at bounding box center [415, 344] width 161 height 26
drag, startPoint x: 365, startPoint y: 375, endPoint x: 423, endPoint y: 374, distance: 58.4
click at [425, 372] on td "[DATE] 10:00am" at bounding box center [415, 371] width 161 height 26
drag, startPoint x: 378, startPoint y: 403, endPoint x: 390, endPoint y: 408, distance: 12.7
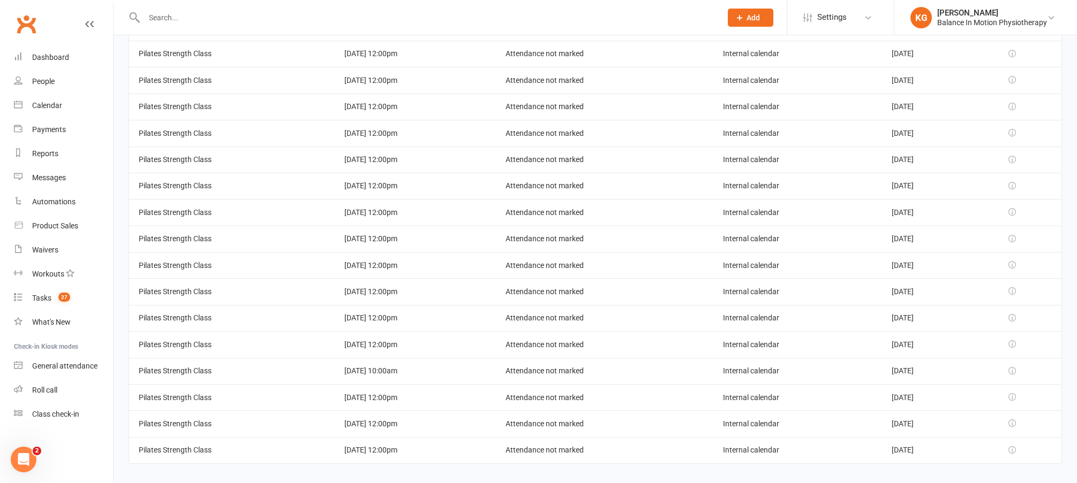
click at [402, 402] on td "[DATE] 12:00pm" at bounding box center [415, 397] width 161 height 26
drag, startPoint x: 350, startPoint y: 426, endPoint x: 387, endPoint y: 437, distance: 38.1
click at [391, 433] on td "[DATE] 12:00pm" at bounding box center [415, 424] width 161 height 26
drag, startPoint x: 385, startPoint y: 450, endPoint x: 443, endPoint y: 450, distance: 57.8
click at [420, 455] on td "[DATE] 12:00pm" at bounding box center [415, 450] width 161 height 26
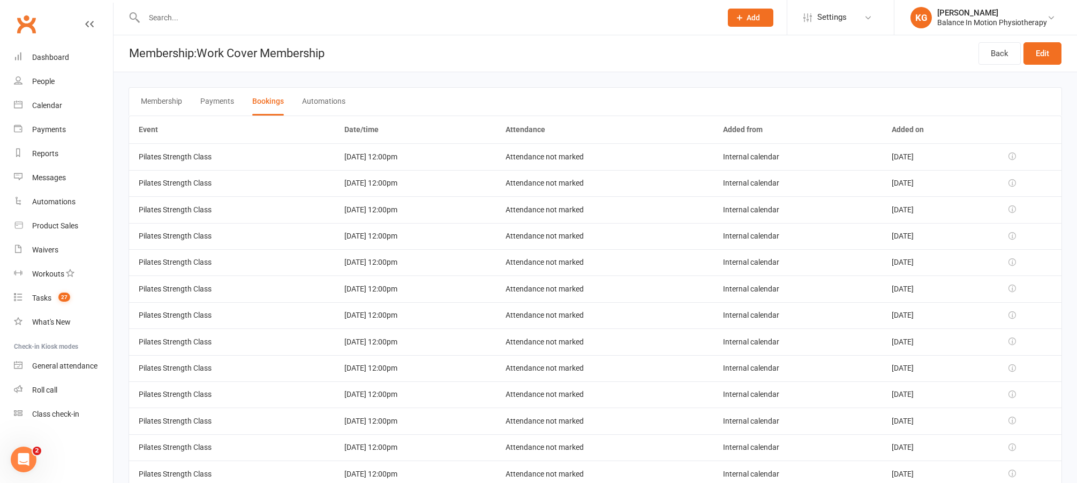
scroll to position [0, 0]
drag, startPoint x: 1023, startPoint y: 155, endPoint x: 680, endPoint y: 184, distance: 343.9
click at [866, 176] on tbody "Pilates Strength Class 05 Dec 2025 12:00pm Attendance not marked Internal calen…" at bounding box center [595, 408] width 932 height 529
click at [46, 108] on div "Calendar" at bounding box center [47, 105] width 30 height 9
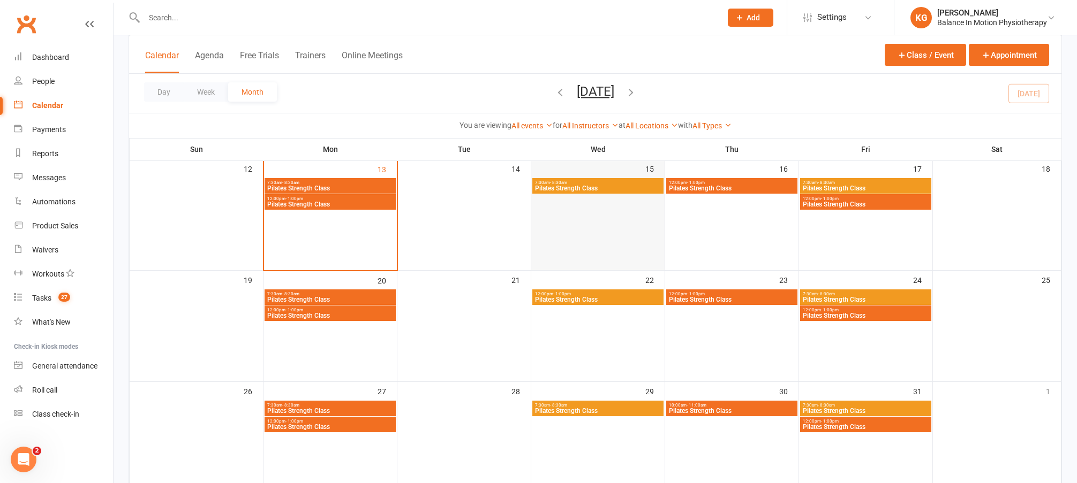
scroll to position [349, 0]
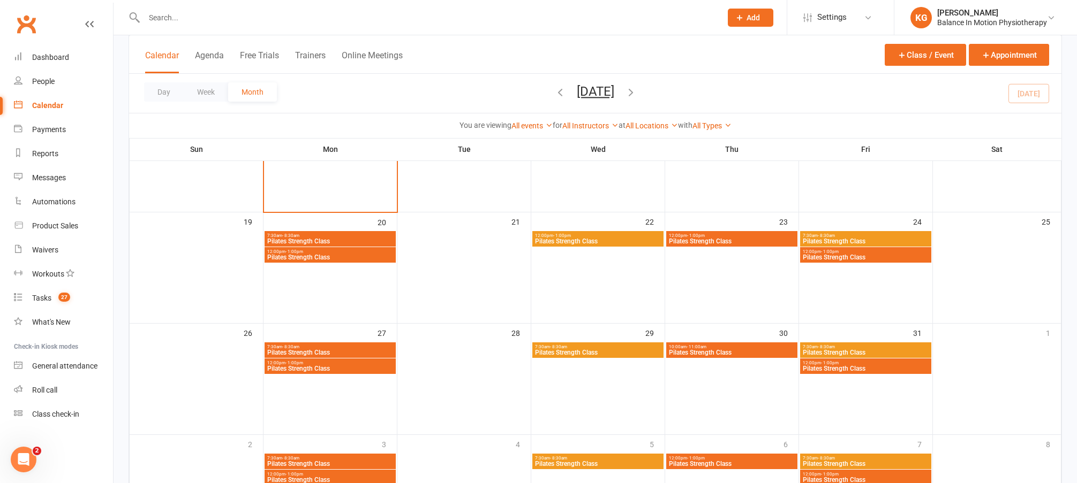
click at [637, 92] on icon "button" at bounding box center [631, 92] width 12 height 12
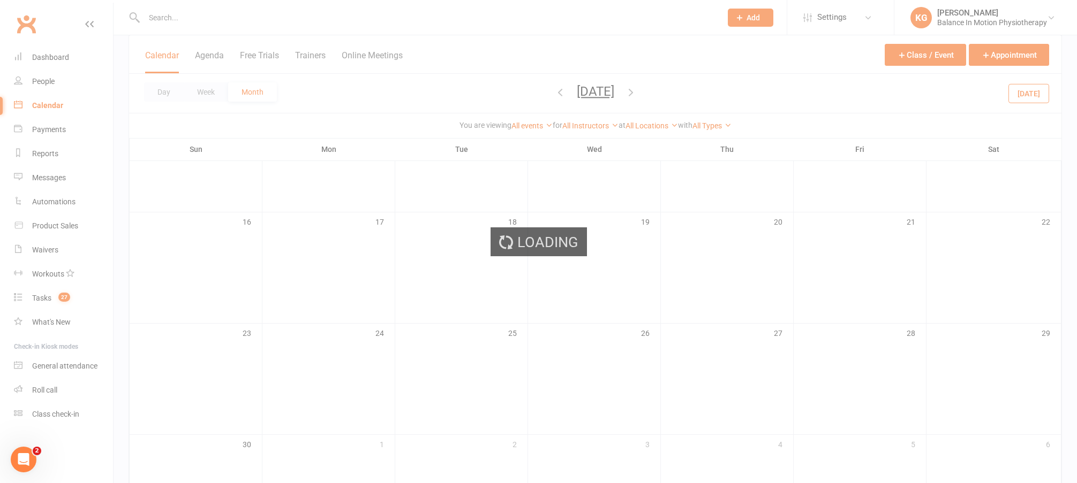
click at [647, 92] on div "Loading" at bounding box center [538, 241] width 1077 height 483
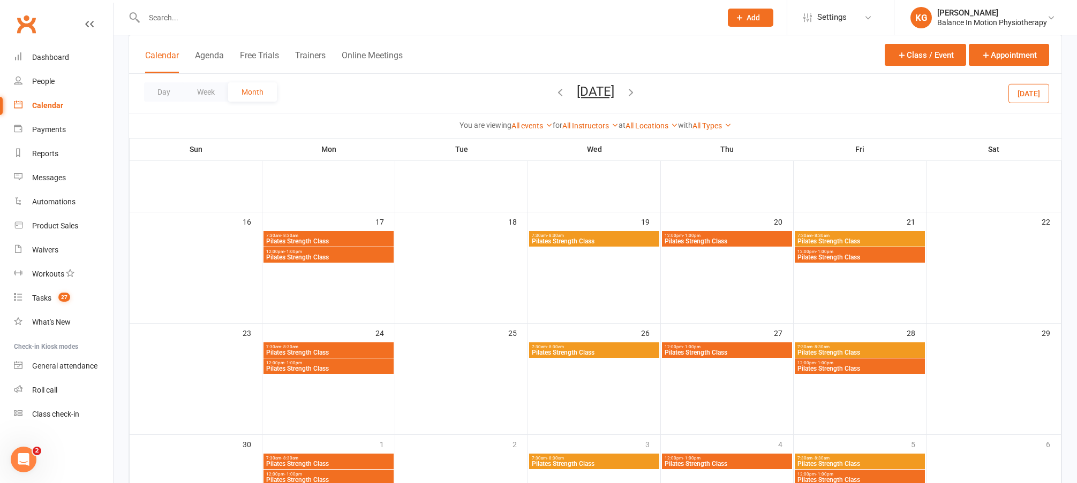
click at [637, 93] on icon "button" at bounding box center [631, 92] width 12 height 12
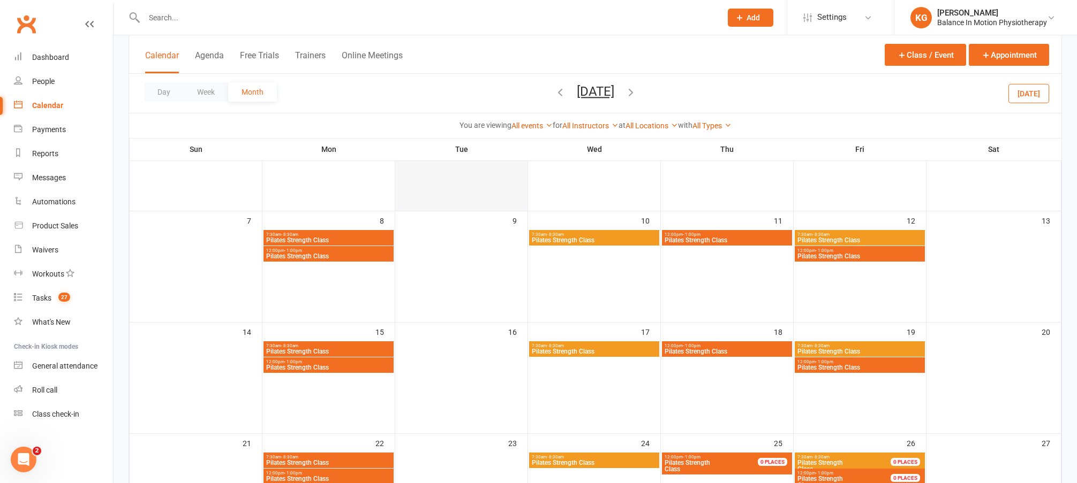
scroll to position [0, 0]
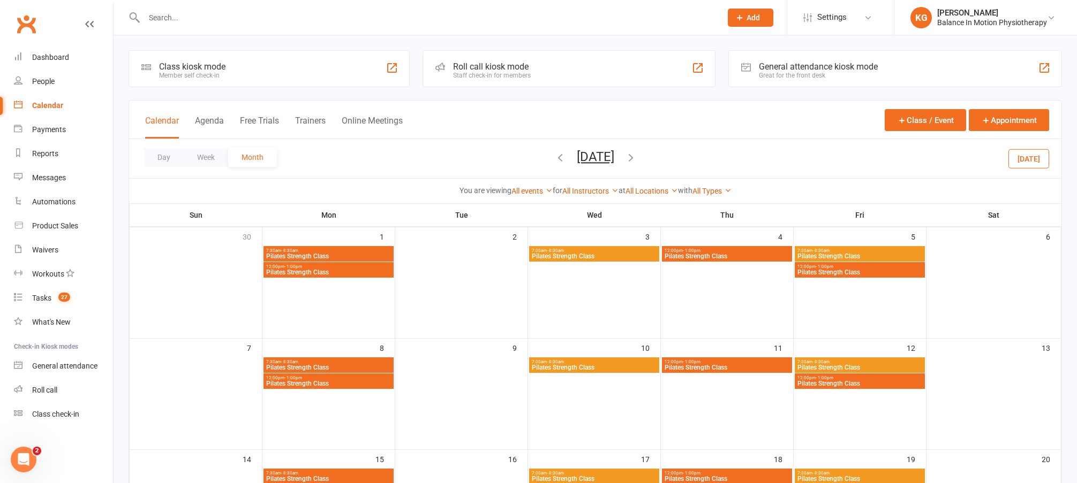
click at [895, 269] on span "Pilates Strength Class" at bounding box center [860, 272] width 126 height 6
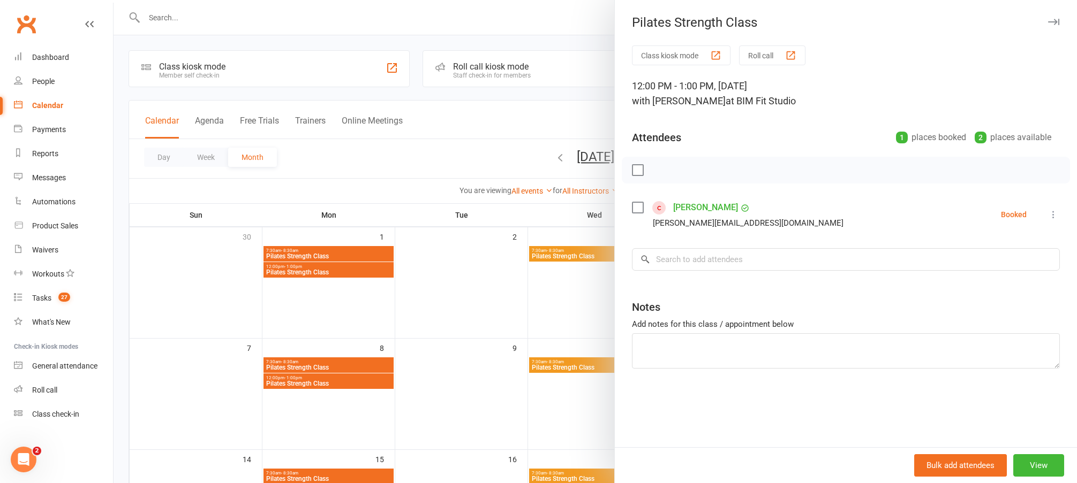
click at [398, 395] on div at bounding box center [594, 241] width 963 height 483
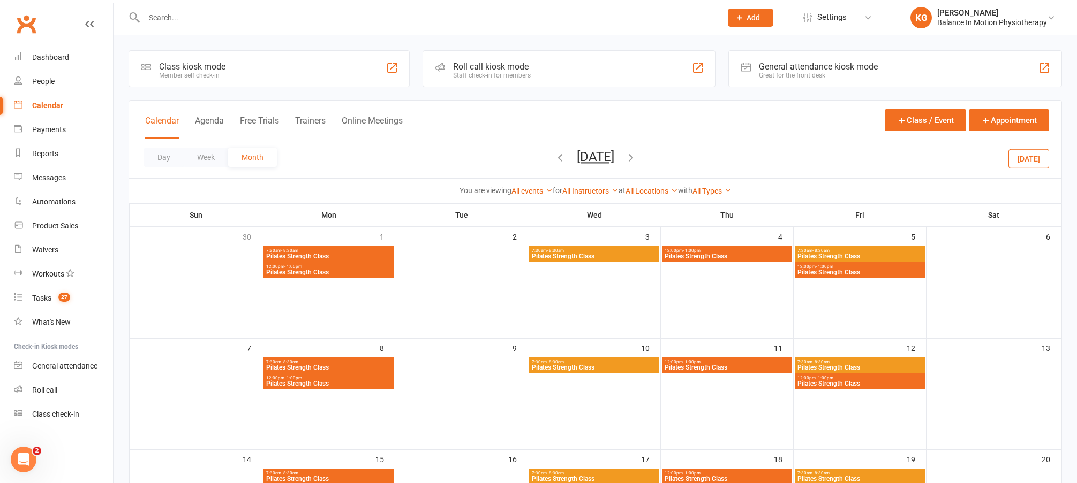
click at [357, 380] on span "12:00pm - 1:00pm" at bounding box center [329, 378] width 126 height 5
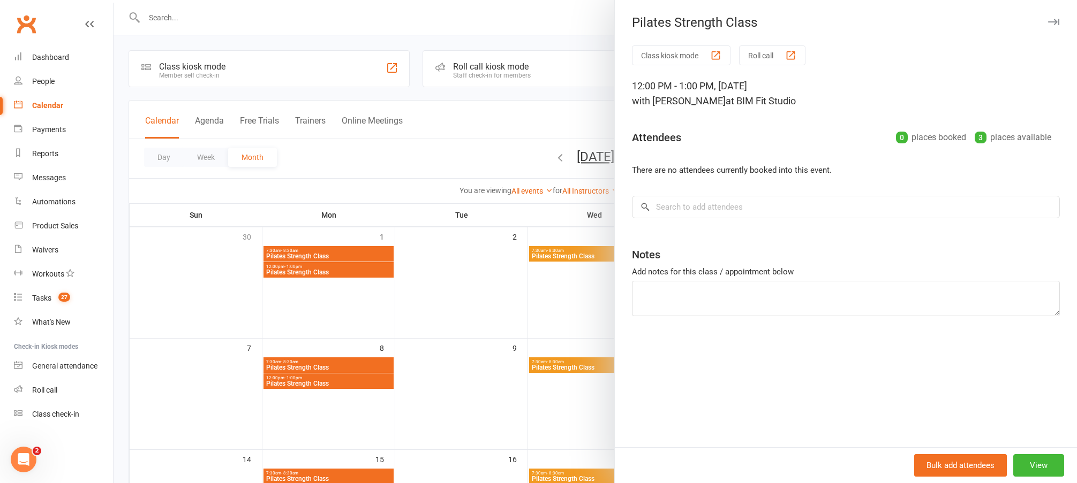
click at [516, 327] on div at bounding box center [594, 241] width 963 height 483
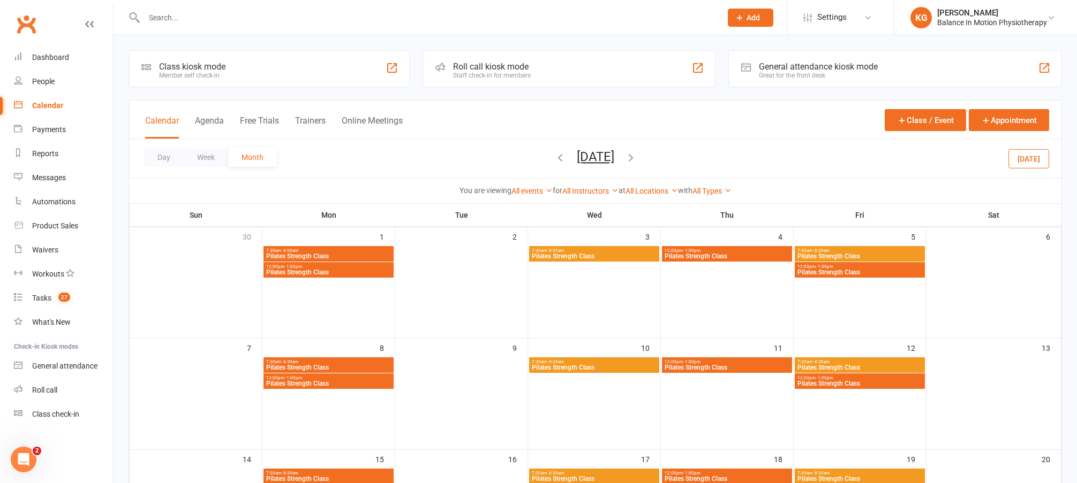
click at [896, 272] on span "Pilates Strength Class" at bounding box center [860, 272] width 126 height 6
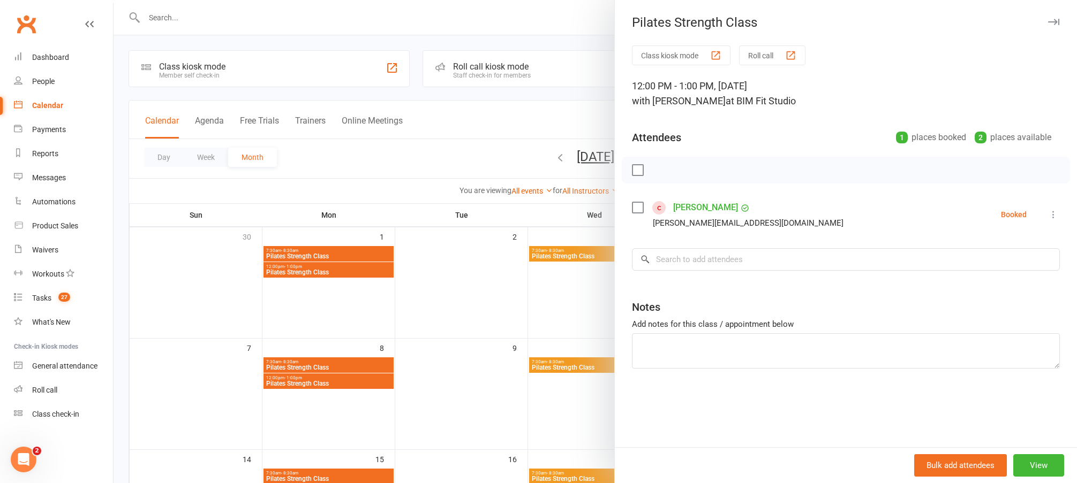
click at [1048, 214] on icon at bounding box center [1053, 214] width 11 height 11
click at [988, 258] on link "Remove" at bounding box center [1001, 256] width 115 height 21
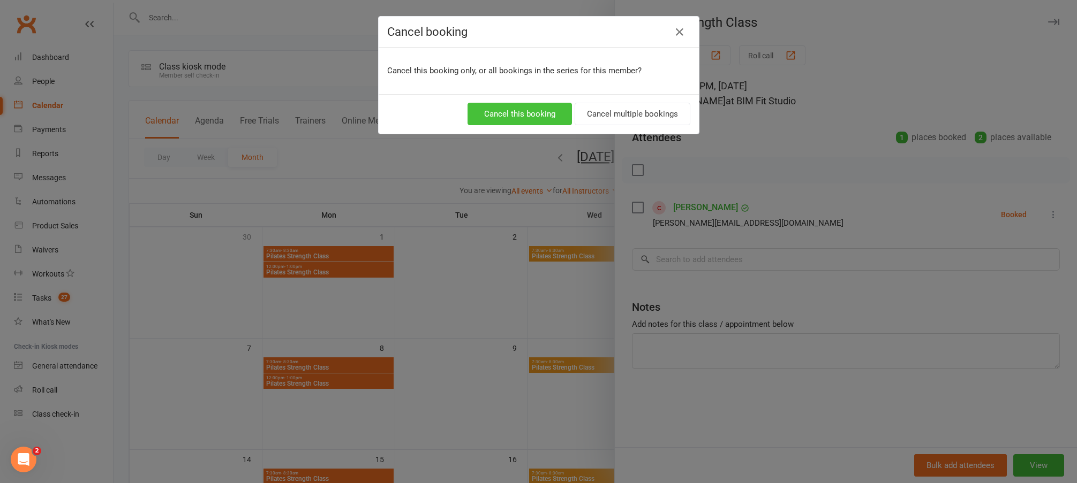
click at [537, 115] on button "Cancel this booking" at bounding box center [519, 114] width 104 height 22
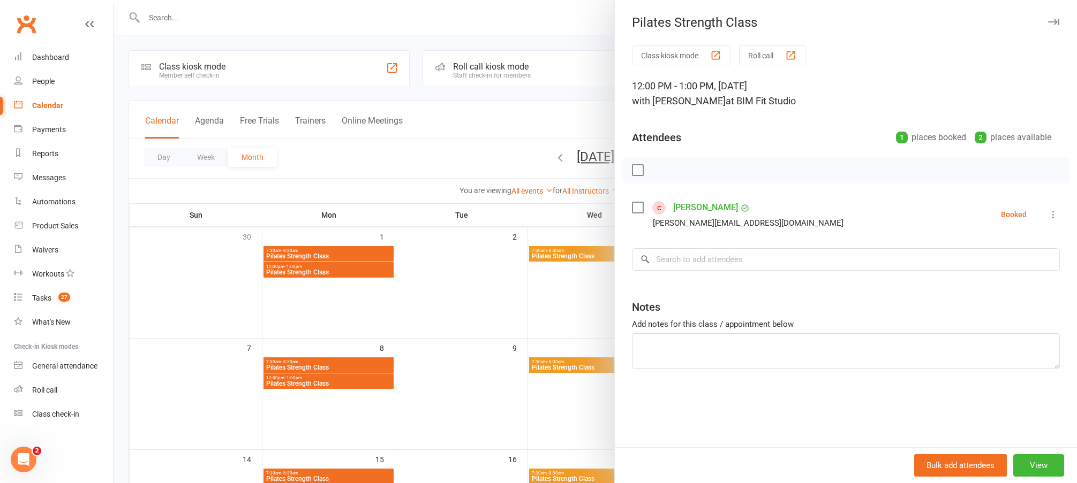
click at [547, 267] on div at bounding box center [594, 241] width 963 height 483
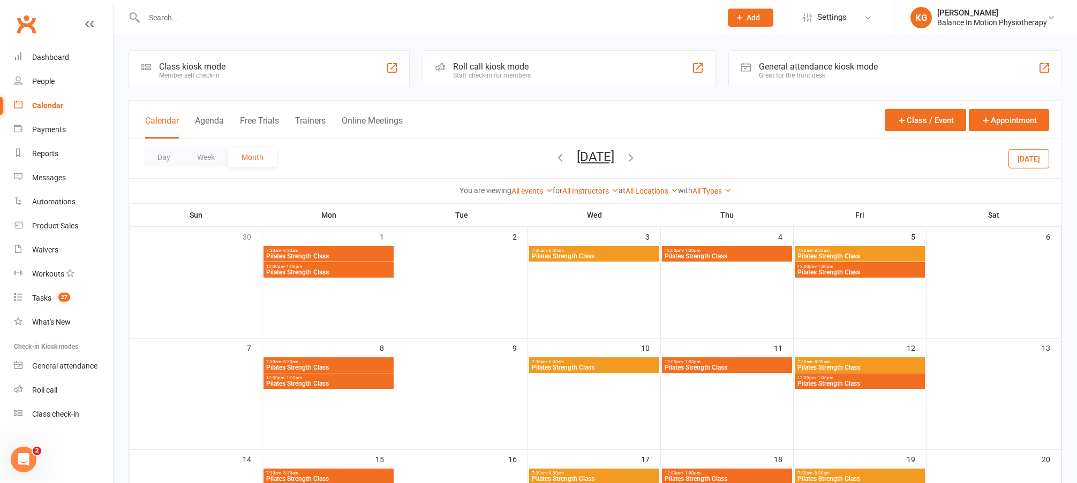
click at [1026, 158] on button "Today" at bounding box center [1028, 158] width 41 height 19
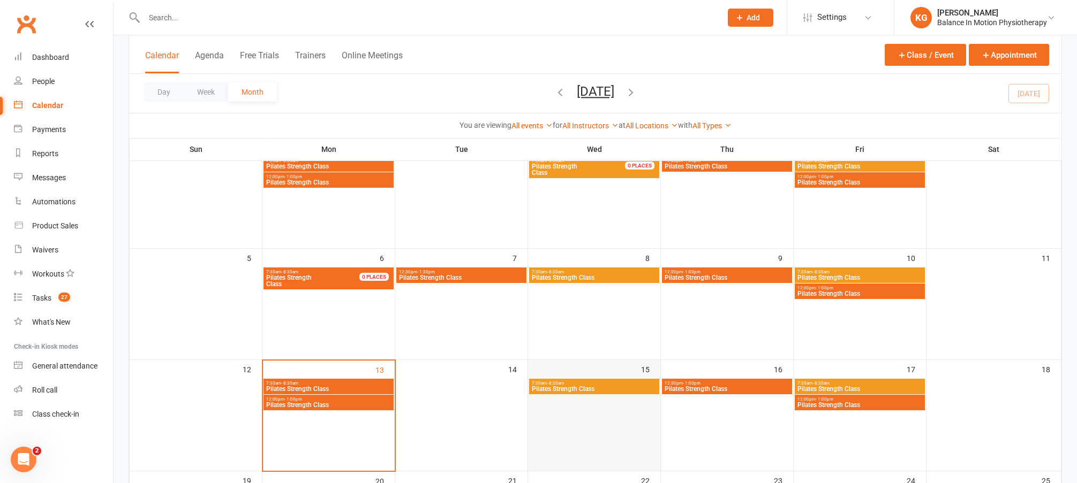
scroll to position [109, 0]
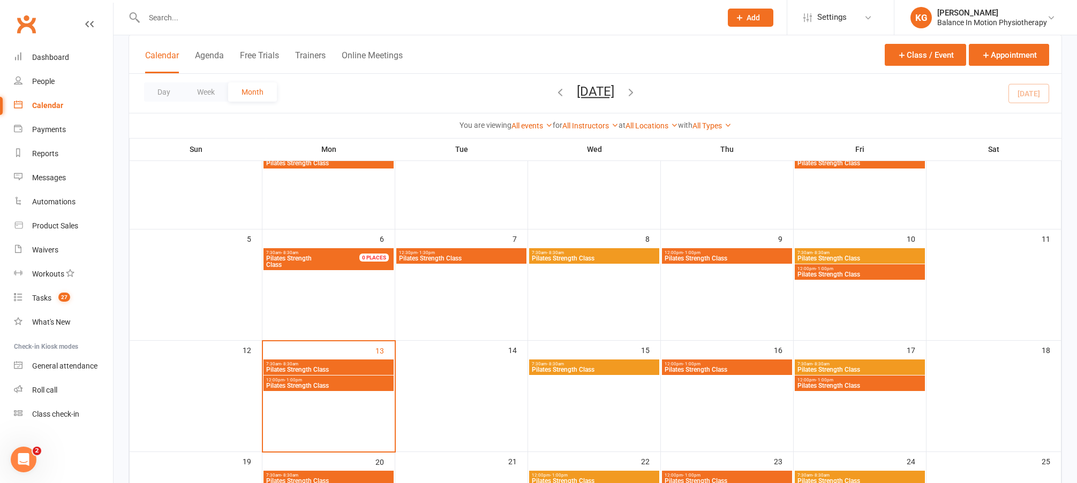
click at [605, 368] on span "Pilates Strength Class" at bounding box center [594, 370] width 126 height 6
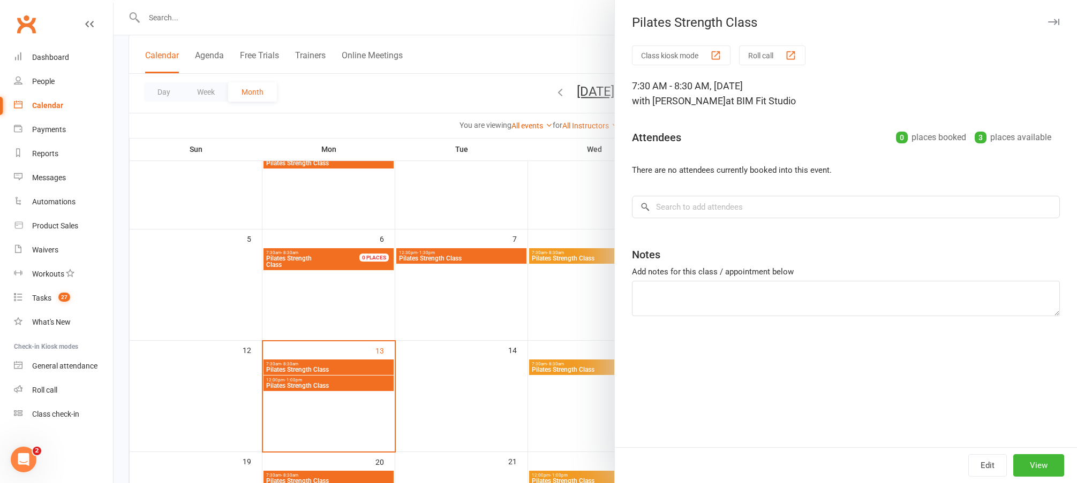
click at [531, 346] on div at bounding box center [594, 241] width 963 height 483
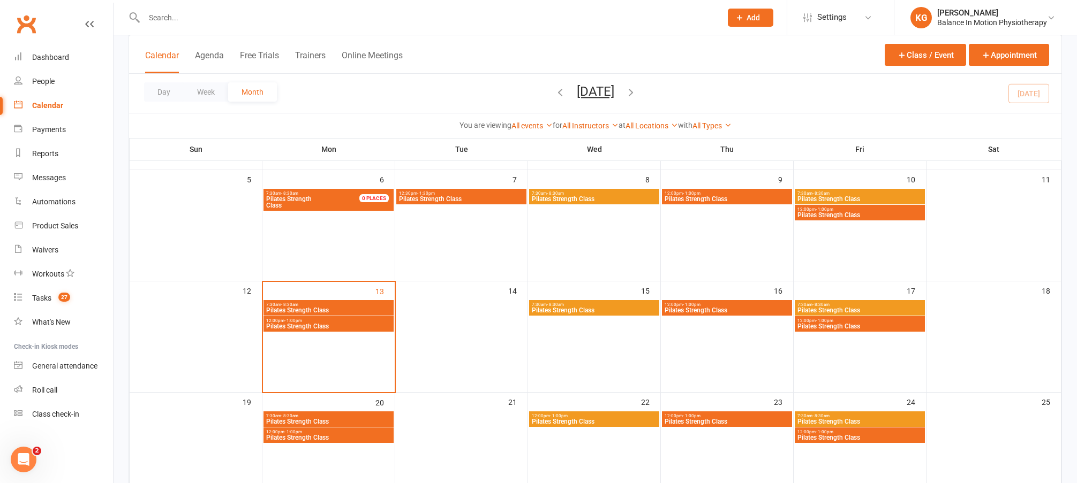
scroll to position [293, 0]
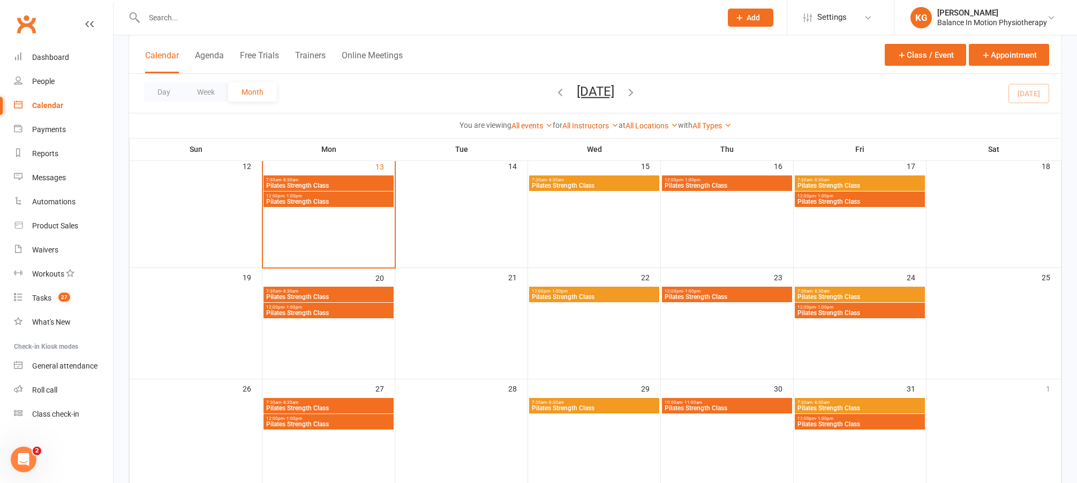
click at [589, 290] on span "12:00pm - 1:00pm" at bounding box center [594, 291] width 126 height 5
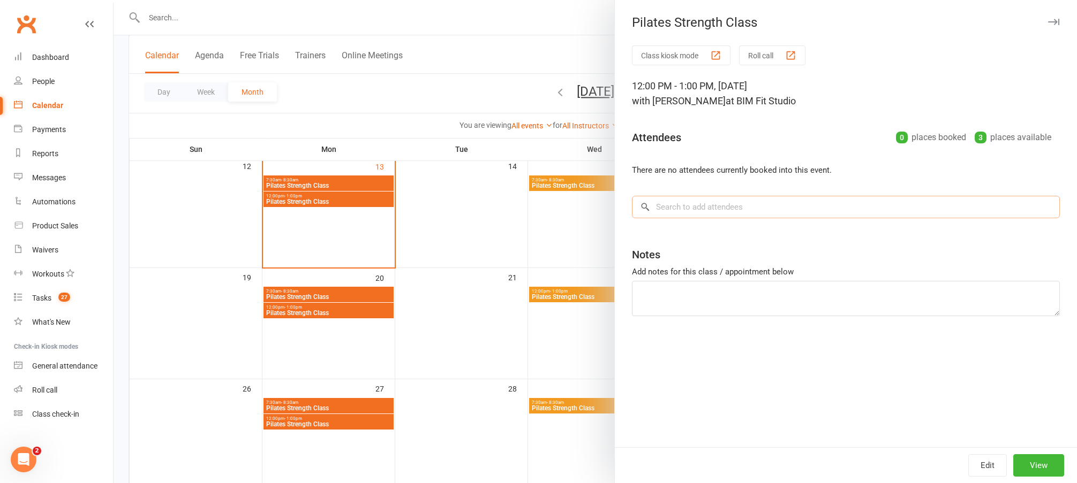
click at [737, 199] on input "search" at bounding box center [846, 207] width 428 height 22
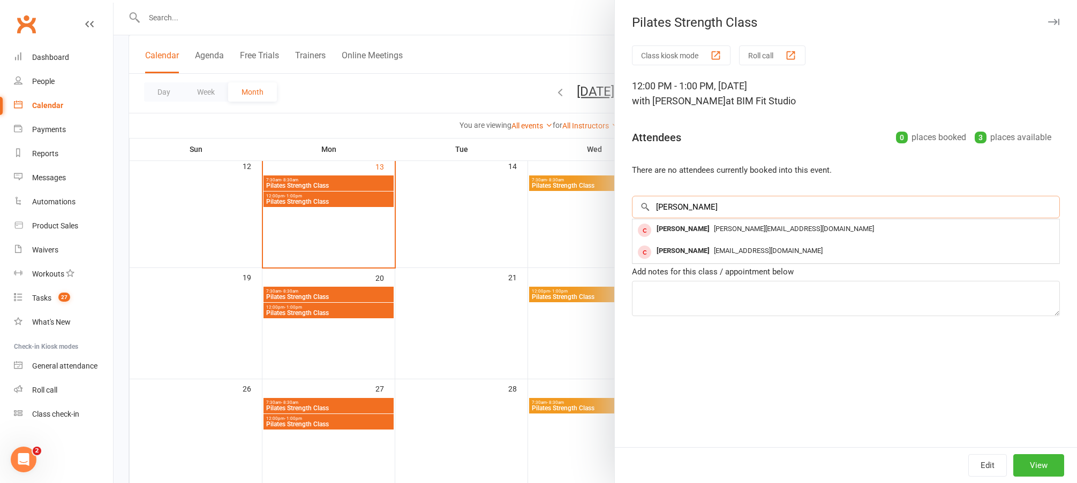
type input "[PERSON_NAME]"
click at [722, 231] on span "[PERSON_NAME][EMAIL_ADDRESS][DOMAIN_NAME]" at bounding box center [794, 229] width 160 height 8
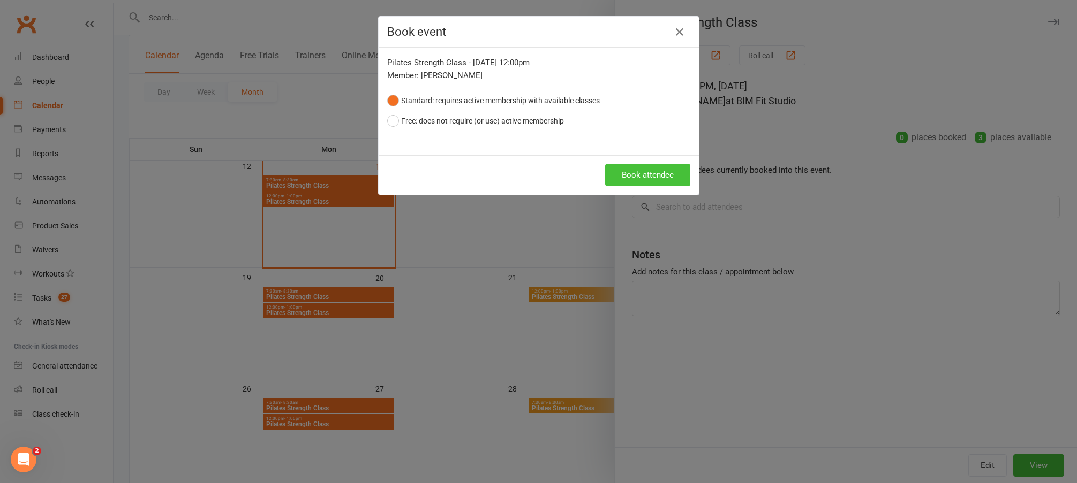
click at [653, 173] on button "Book attendee" at bounding box center [647, 175] width 85 height 22
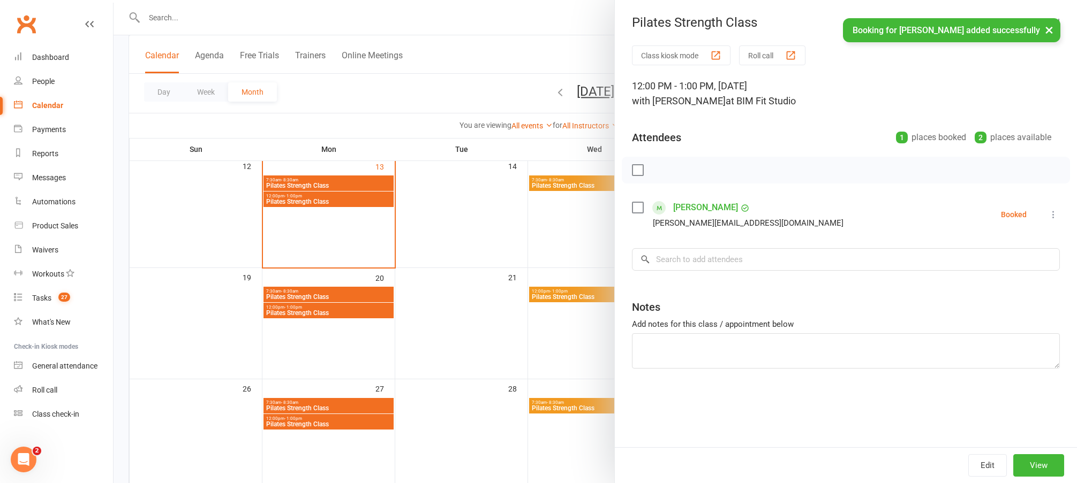
click at [496, 292] on div at bounding box center [594, 241] width 963 height 483
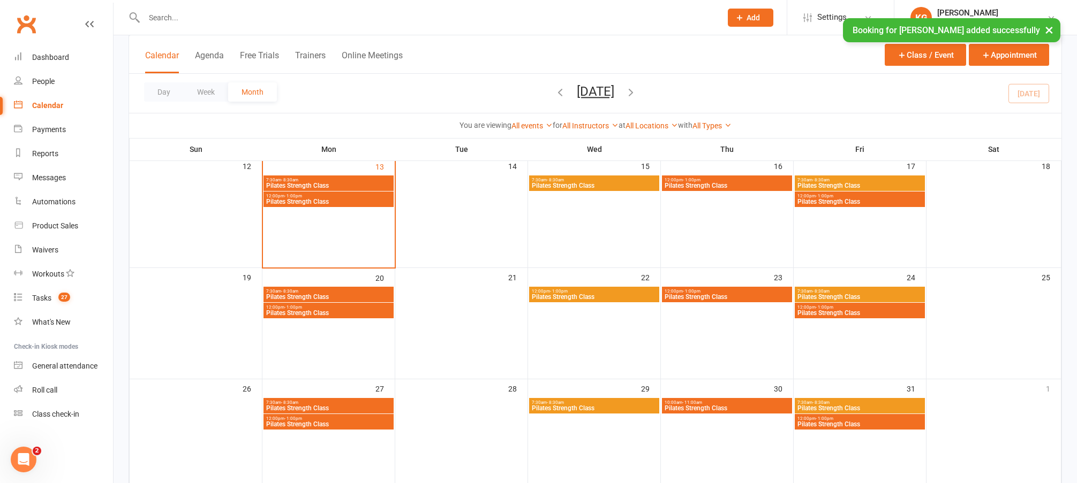
click at [335, 313] on span "Pilates Strength Class" at bounding box center [329, 313] width 126 height 6
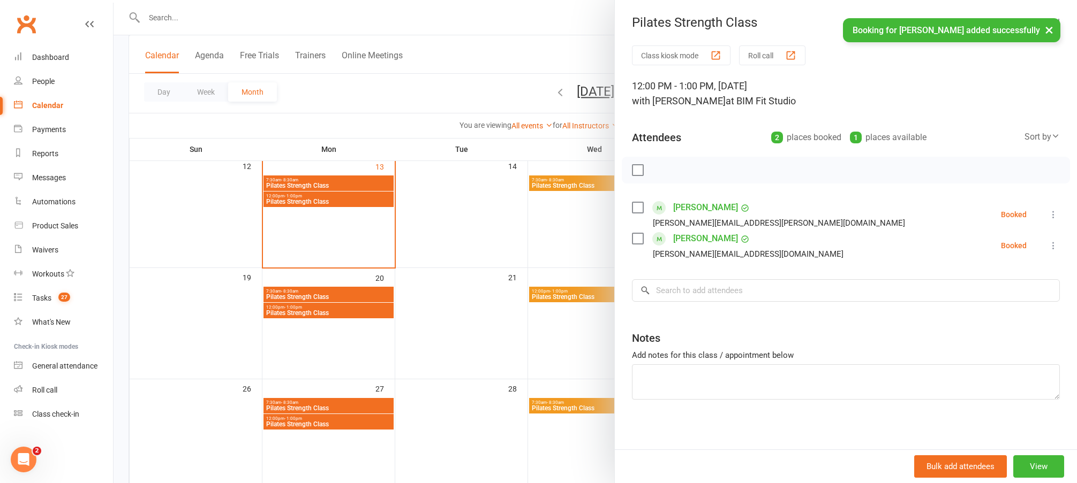
drag, startPoint x: 548, startPoint y: 271, endPoint x: 664, endPoint y: 296, distance: 118.1
click at [549, 271] on div at bounding box center [594, 241] width 963 height 483
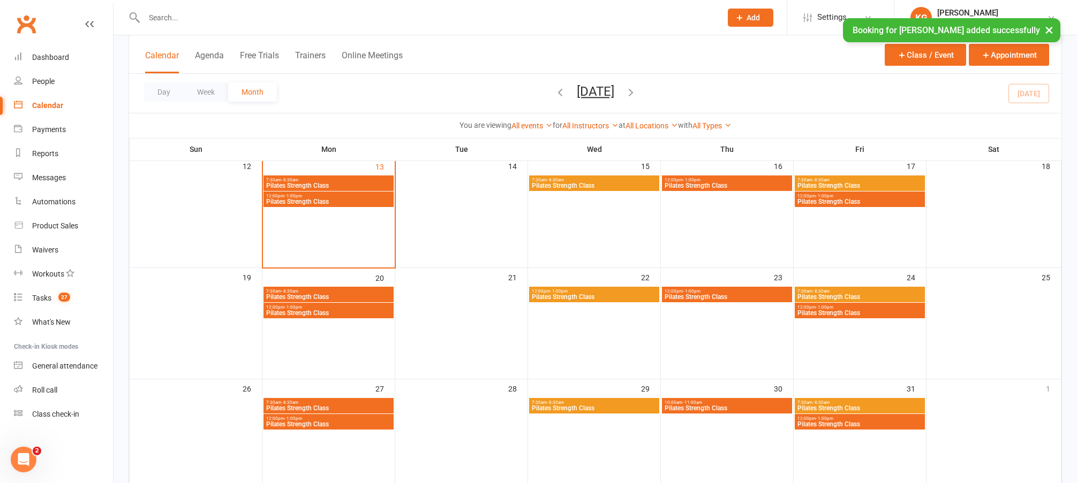
click at [868, 315] on span "Pilates Strength Class" at bounding box center [860, 313] width 126 height 6
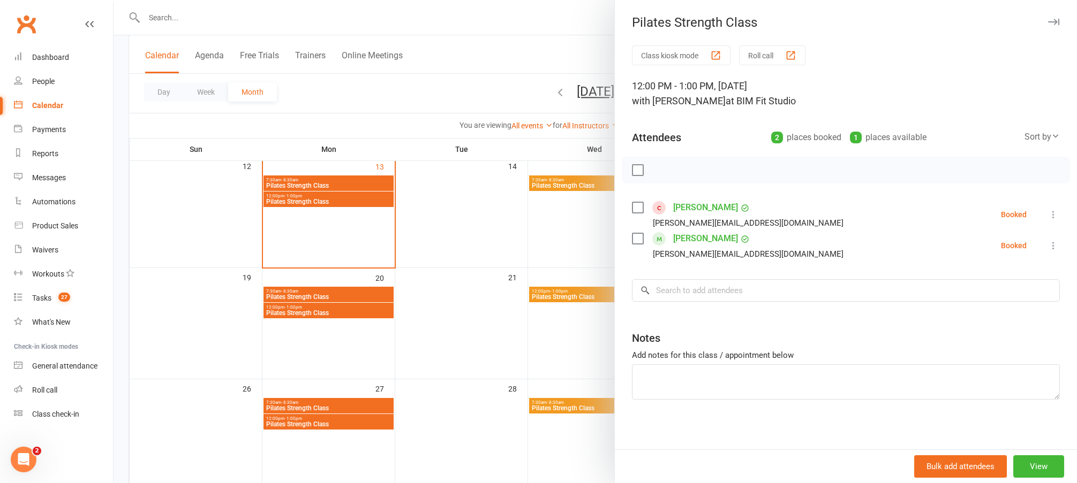
click at [565, 300] on div at bounding box center [594, 241] width 963 height 483
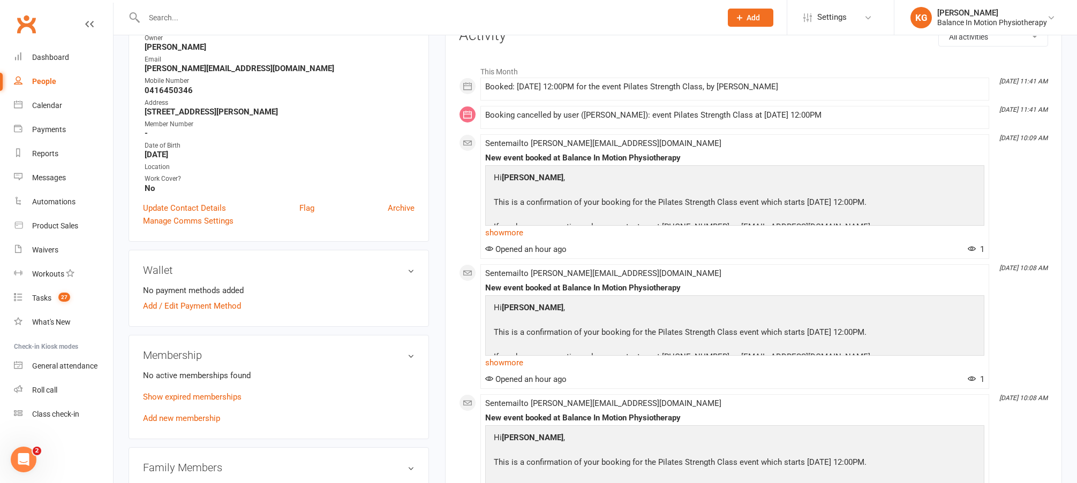
scroll to position [264, 0]
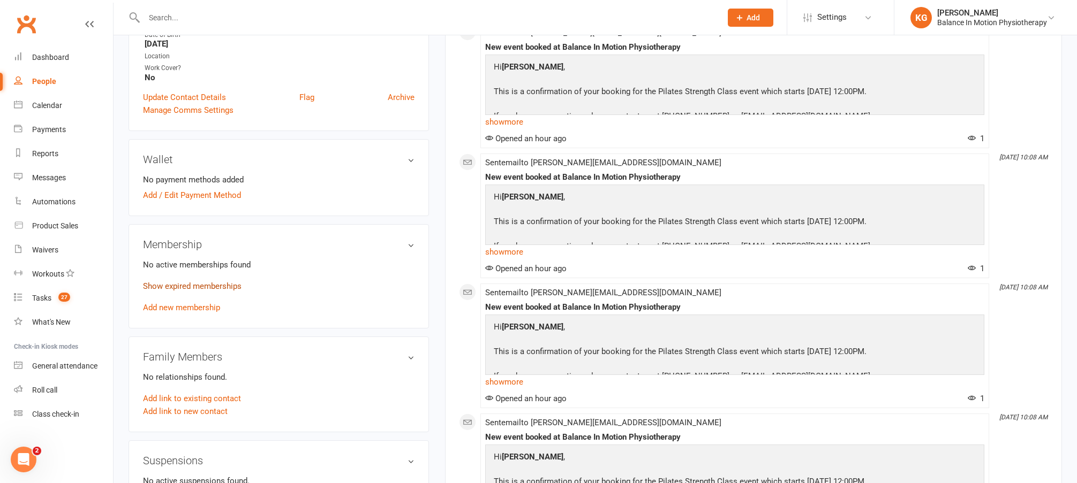
click at [199, 282] on link "Show expired memberships" at bounding box center [192, 287] width 99 height 10
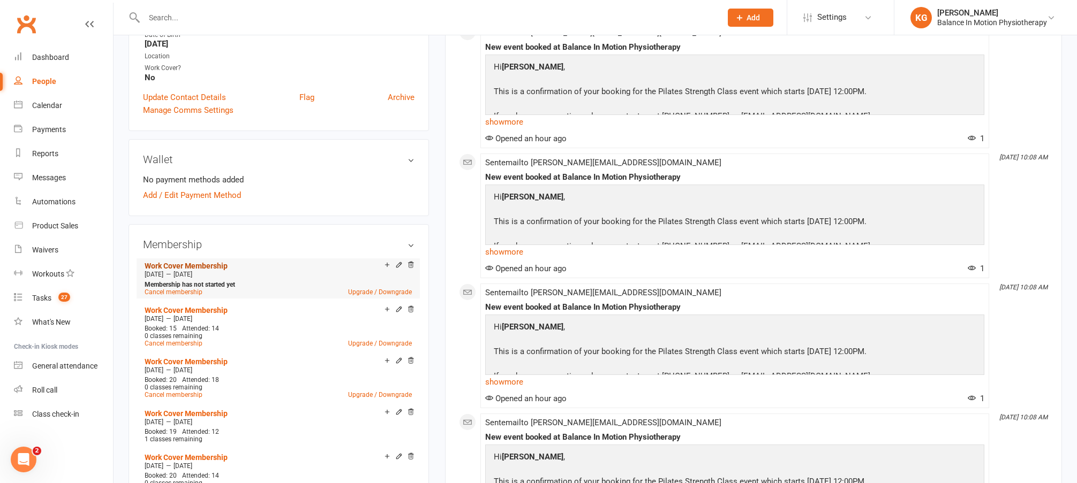
click at [188, 262] on link "Work Cover Membership" at bounding box center [186, 266] width 83 height 9
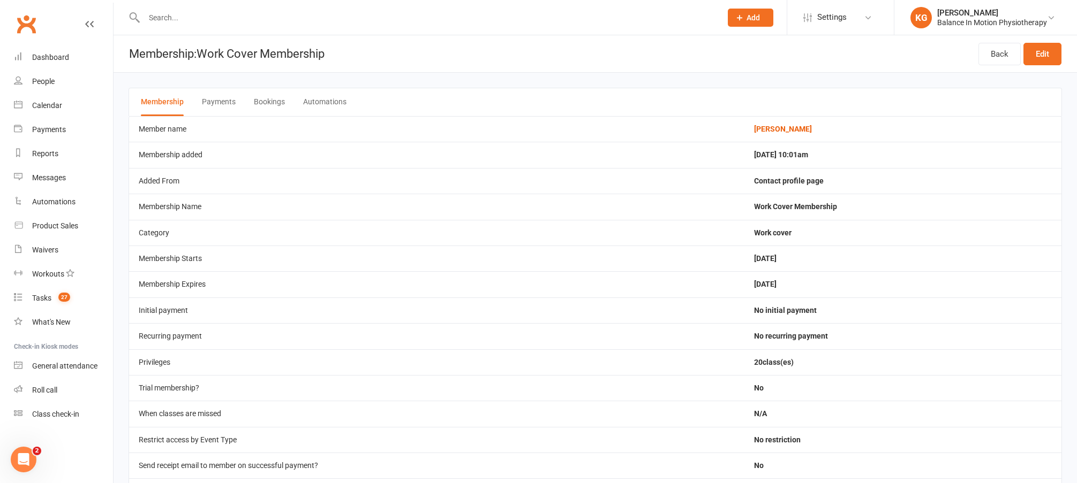
click at [231, 103] on button "Payments" at bounding box center [219, 102] width 34 height 28
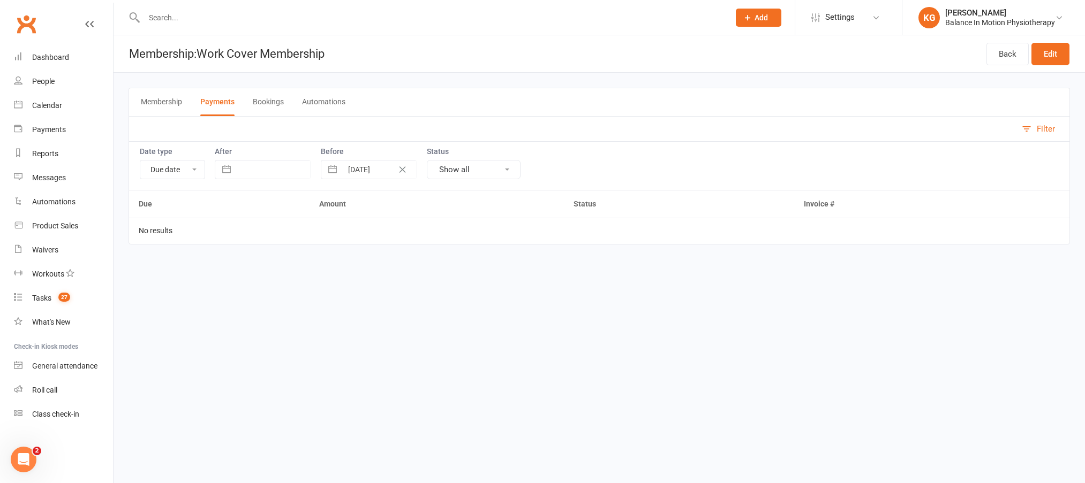
click at [241, 99] on div "Membership Payments Bookings Automations" at bounding box center [598, 102] width 941 height 28
click at [276, 99] on button "Bookings" at bounding box center [268, 102] width 31 height 28
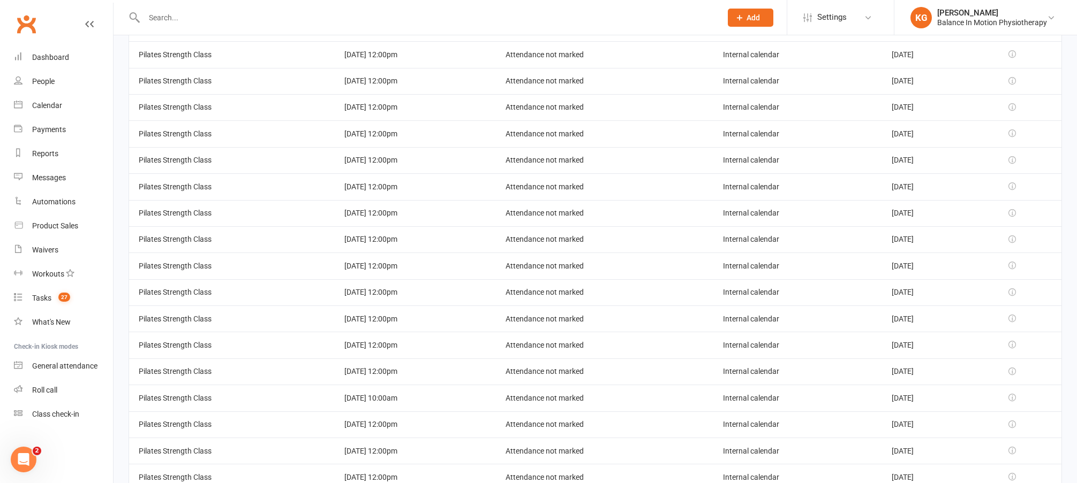
scroll to position [194, 0]
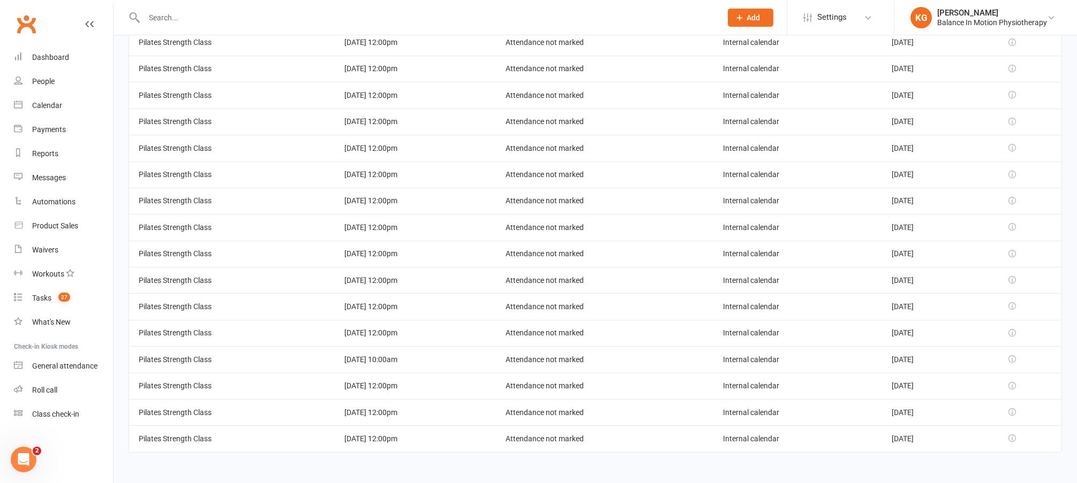
click at [419, 367] on tr "Pilates Strength Class [DATE] 10:00am Attendance not marked Internal calendar […" at bounding box center [595, 359] width 932 height 26
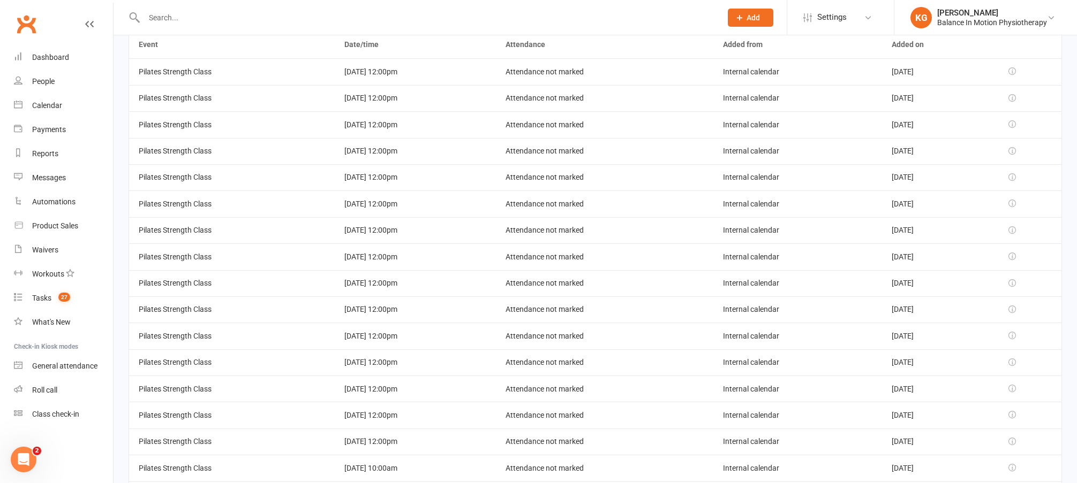
scroll to position [37, 0]
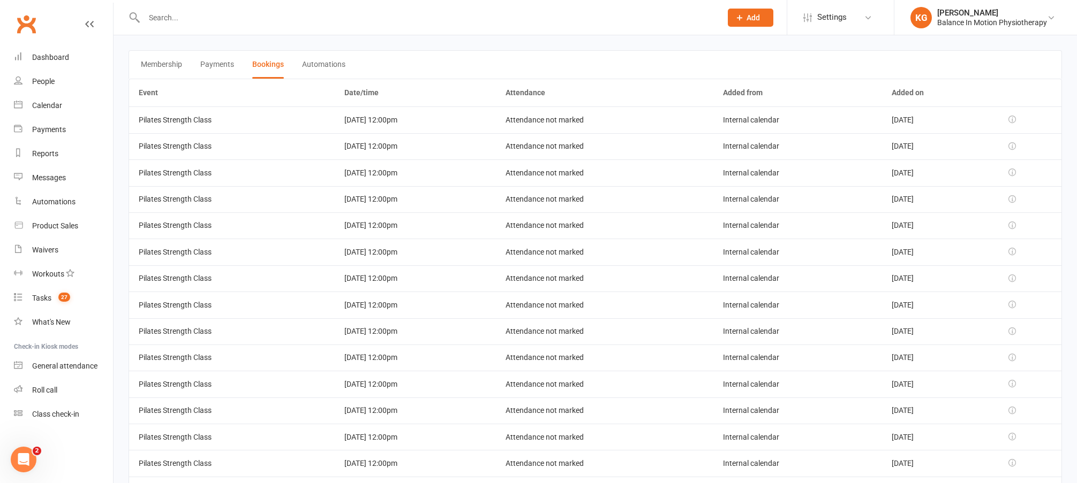
drag, startPoint x: 421, startPoint y: 440, endPoint x: 331, endPoint y: 120, distance: 332.0
click at [331, 120] on tbody "Pilates Strength Class [DATE] 12:00pm Attendance not marked Internal calendar […" at bounding box center [595, 358] width 932 height 502
copy tbody "[DATE] 12:00pm Attendance not marked Internal calendar [DATE] Pilates Strength …"
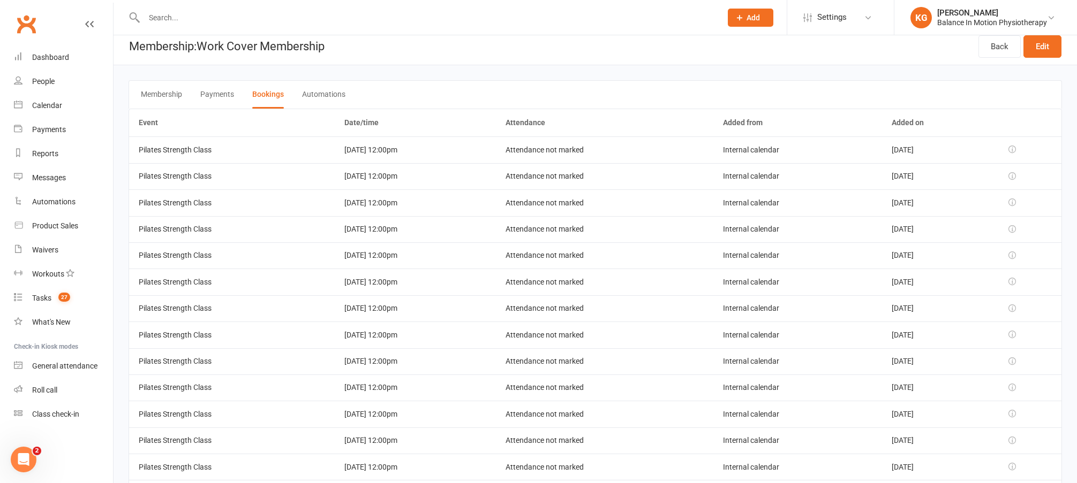
scroll to position [0, 0]
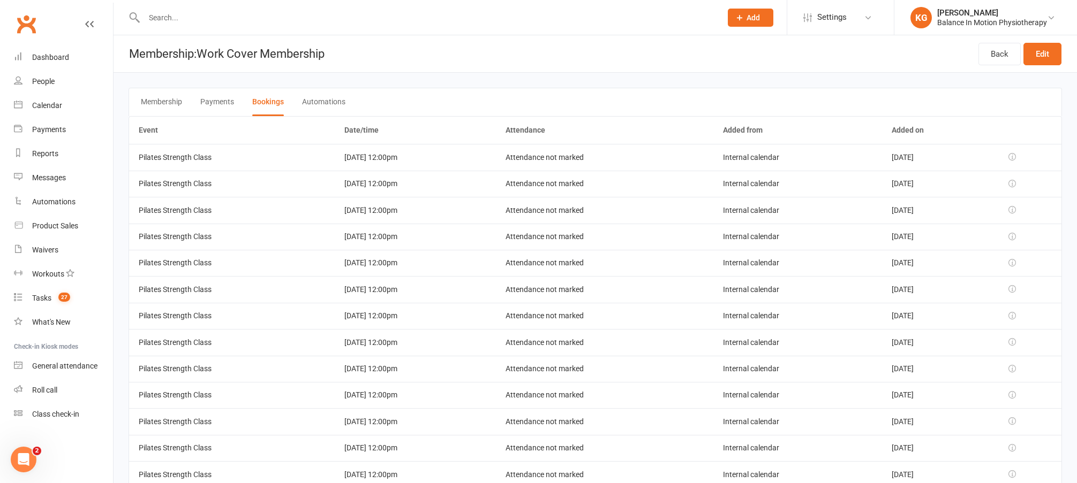
click at [319, 105] on button "Automations" at bounding box center [323, 102] width 43 height 28
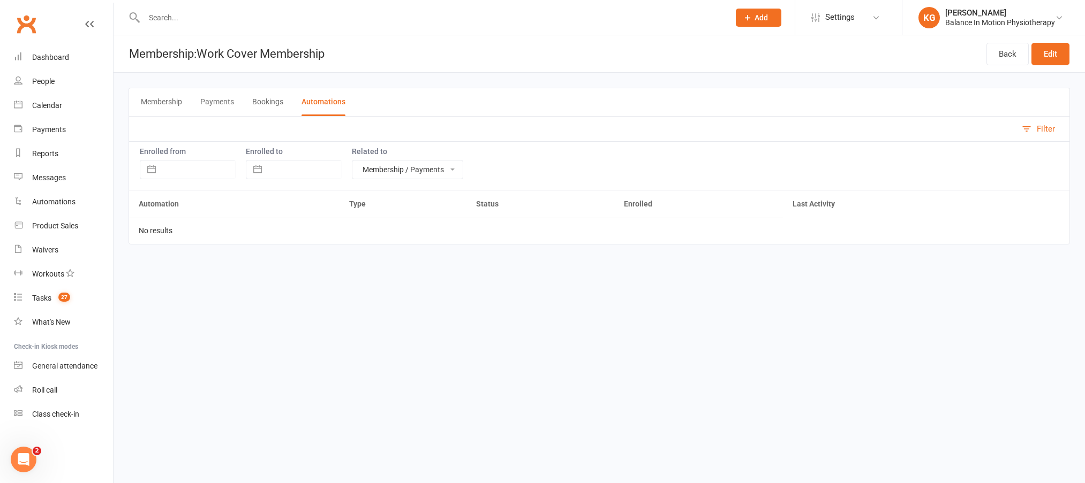
click at [271, 107] on button "Bookings" at bounding box center [267, 102] width 31 height 28
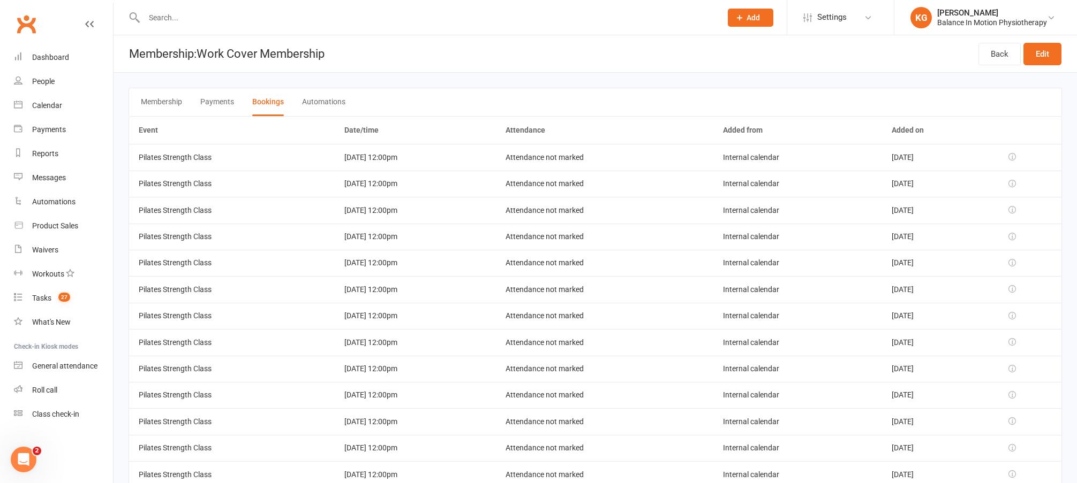
click at [226, 105] on button "Payments" at bounding box center [217, 102] width 34 height 28
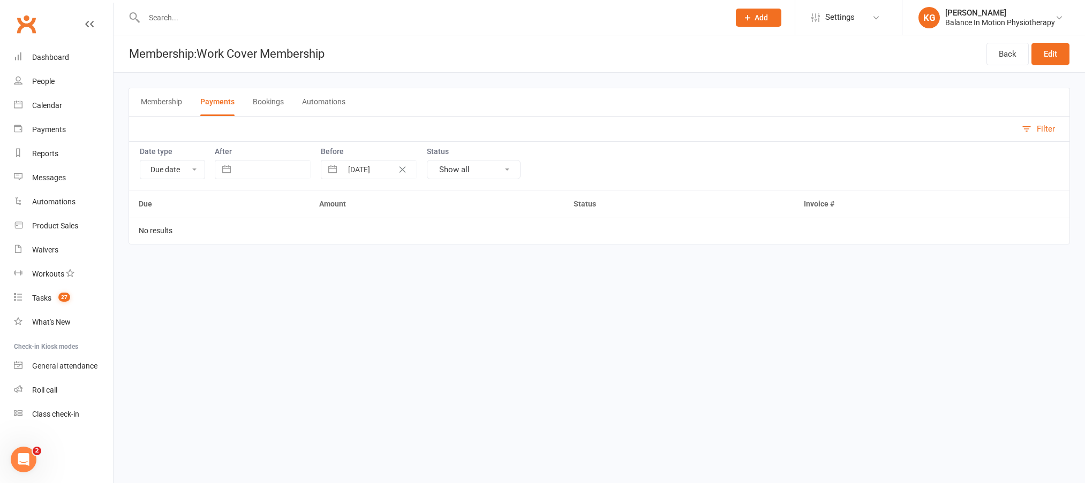
click at [312, 103] on button "Automations" at bounding box center [323, 102] width 43 height 28
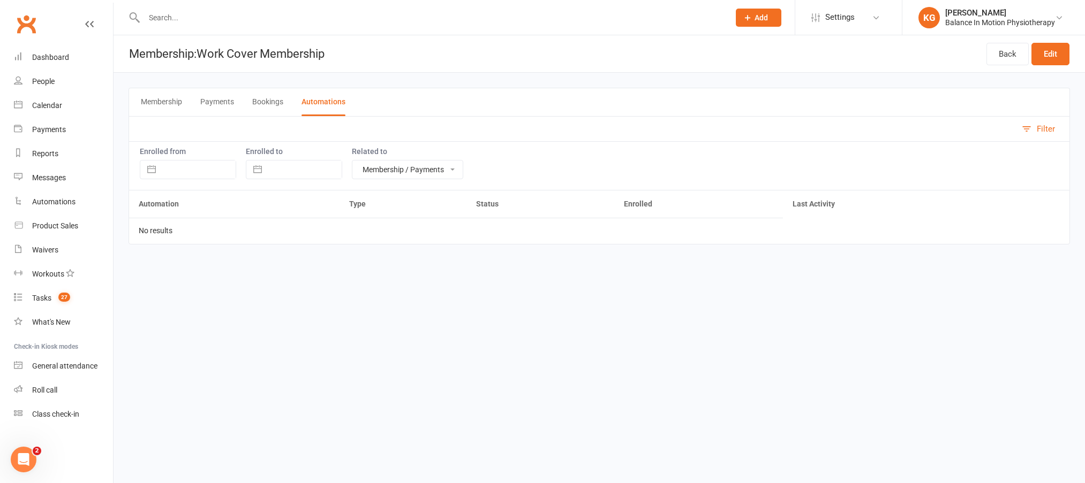
click at [400, 166] on select "Membership / Payments Membership only Payments only" at bounding box center [407, 170] width 110 height 18
click at [199, 102] on div "Membership Payments Bookings Automations" at bounding box center [598, 102] width 941 height 28
click at [171, 101] on button "Membership" at bounding box center [161, 102] width 41 height 28
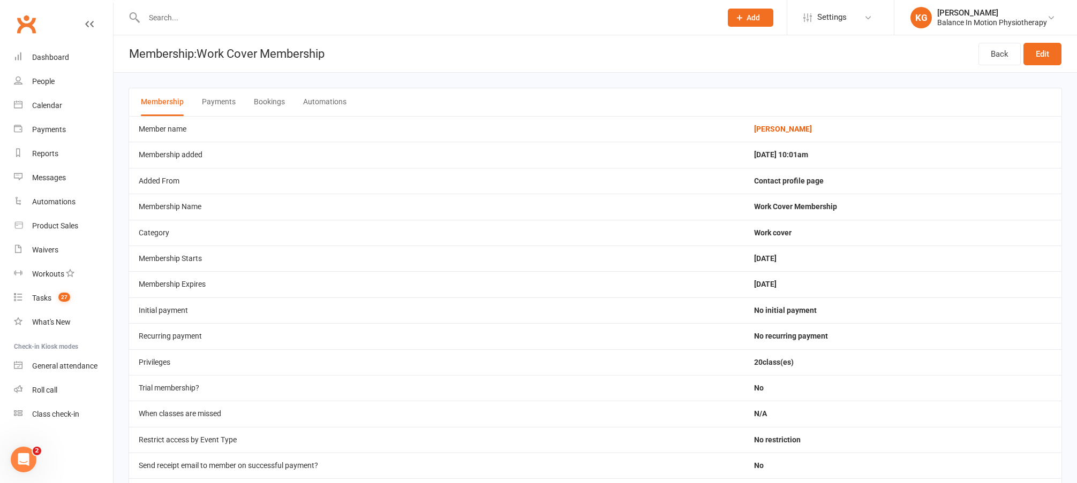
click at [210, 19] on input "text" at bounding box center [427, 17] width 573 height 15
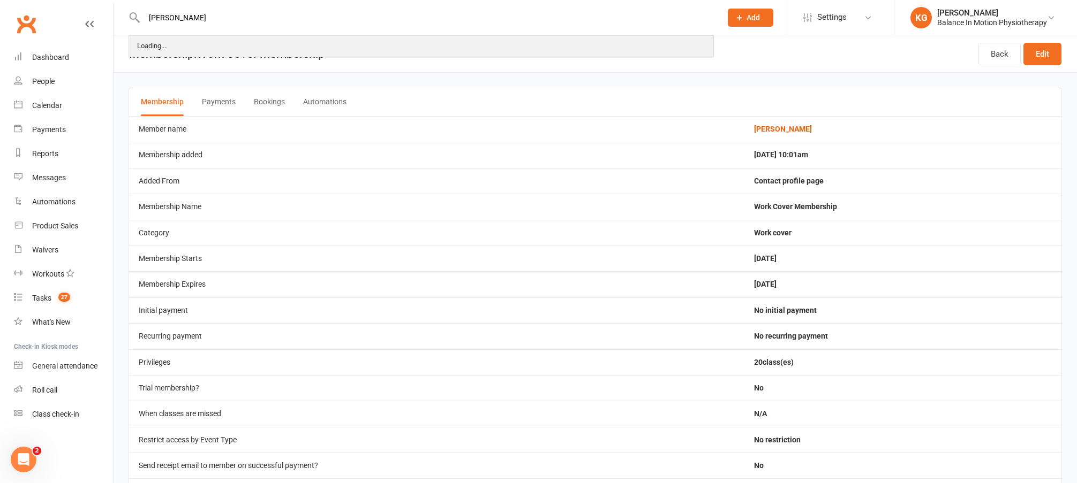
type input "[PERSON_NAME]"
click at [208, 48] on div "Loading..." at bounding box center [421, 46] width 583 height 20
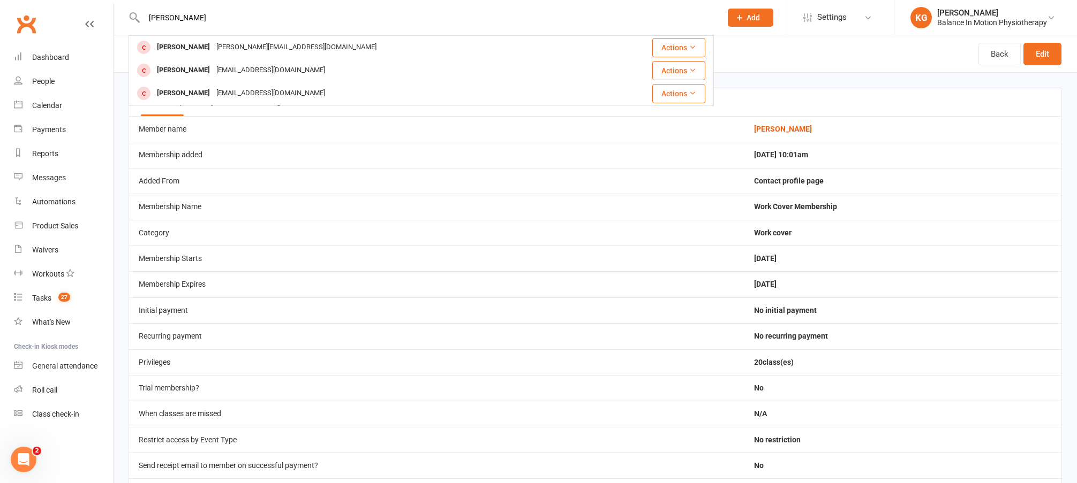
click at [213, 48] on div "[PERSON_NAME][EMAIL_ADDRESS][DOMAIN_NAME]" at bounding box center [296, 48] width 166 height 16
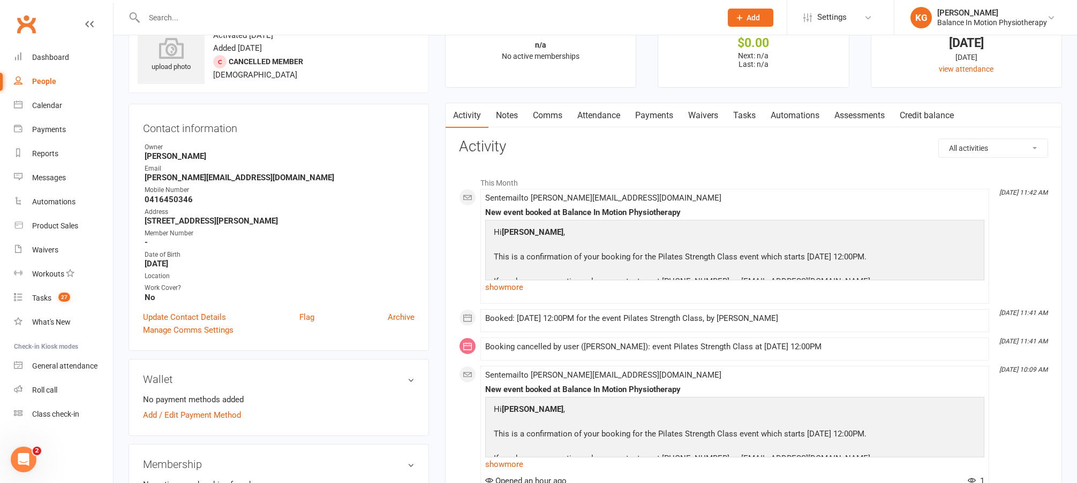
scroll to position [14, 0]
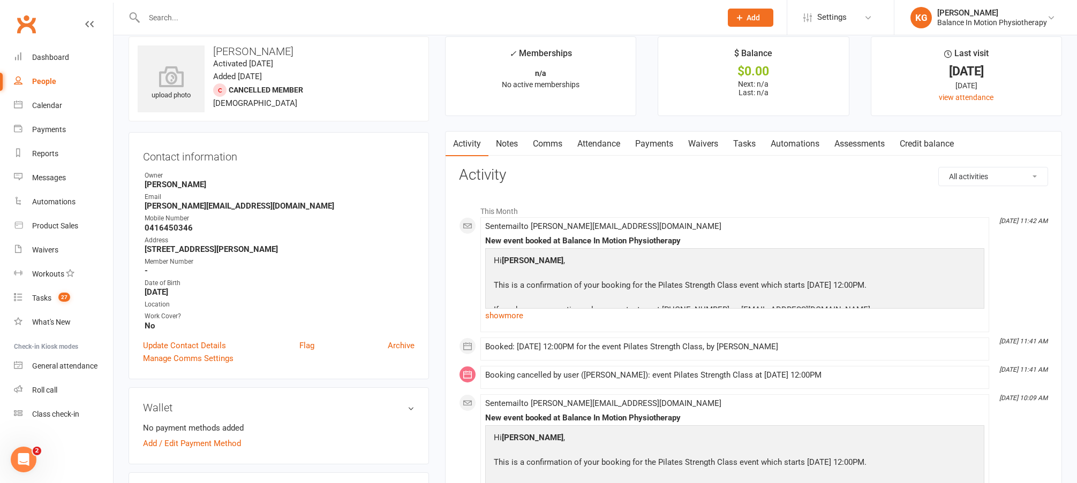
click at [608, 149] on link "Attendance" at bounding box center [599, 144] width 58 height 25
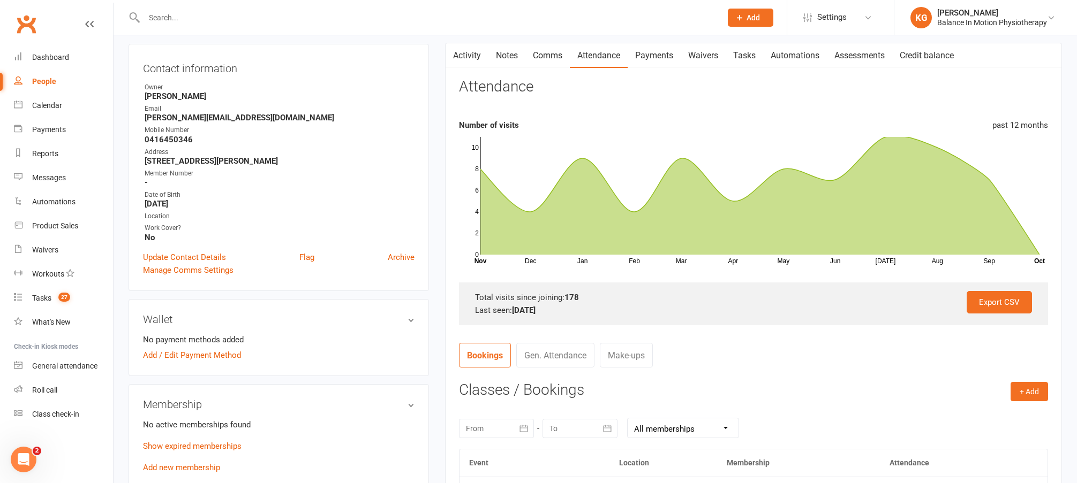
scroll to position [166, 0]
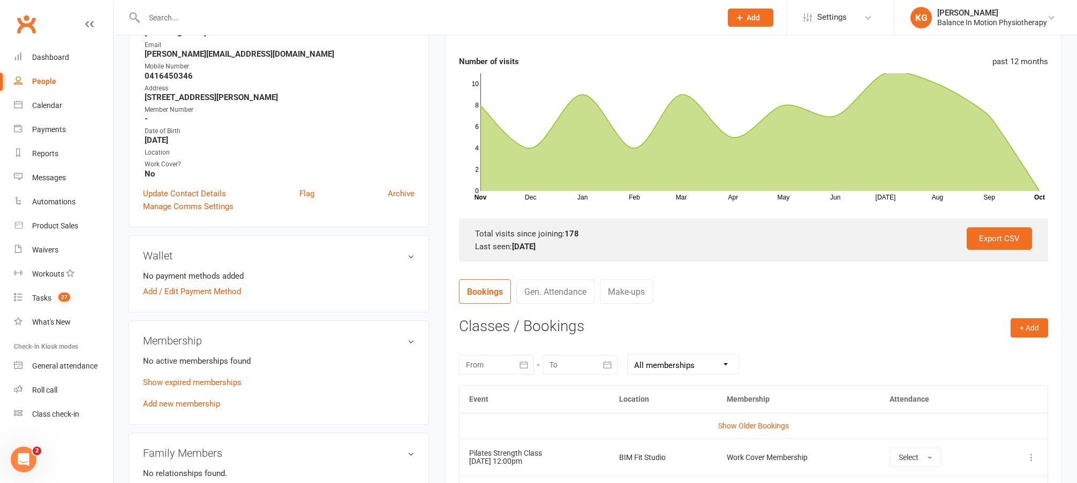
click at [692, 353] on div "[DATE] Sun Mon Tue Wed Thu Fri Sat 40 28 29 30 01 02 03 04 41 05 06 07 08 09 10…" at bounding box center [753, 365] width 589 height 42
click at [698, 368] on select "All memberships From other Members Work Cover Membership Work Cover Membership …" at bounding box center [682, 364] width 111 height 19
select select "1"
click at [627, 355] on select "All memberships From other Members Work Cover Membership Work Cover Membership …" at bounding box center [682, 364] width 111 height 19
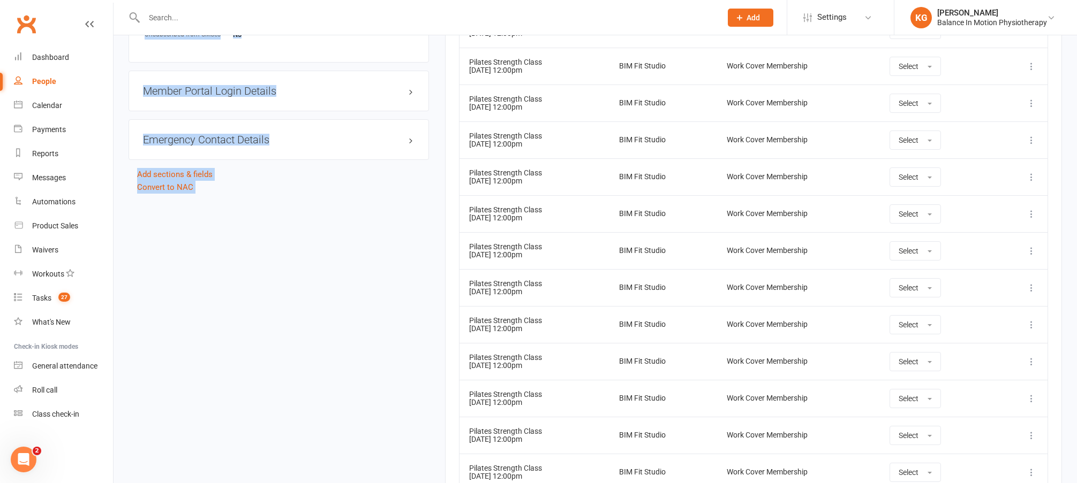
scroll to position [1010, 0]
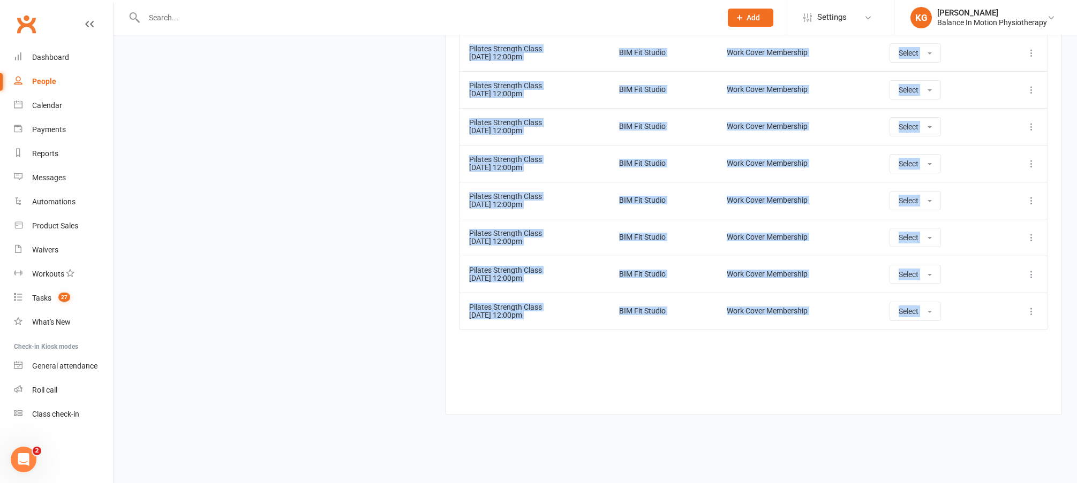
drag, startPoint x: 465, startPoint y: 165, endPoint x: 949, endPoint y: 326, distance: 509.9
copy tbody "Pilates Strength Class [DATE] 12:00pm BIM Fit Studio Work Cover Membership Sele…"
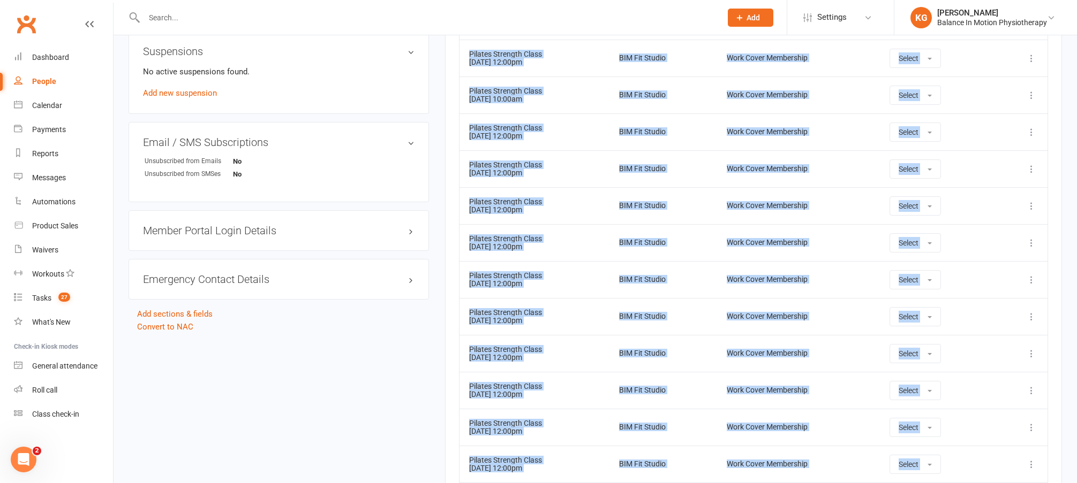
scroll to position [426, 0]
